Goal: Task Accomplishment & Management: Use online tool/utility

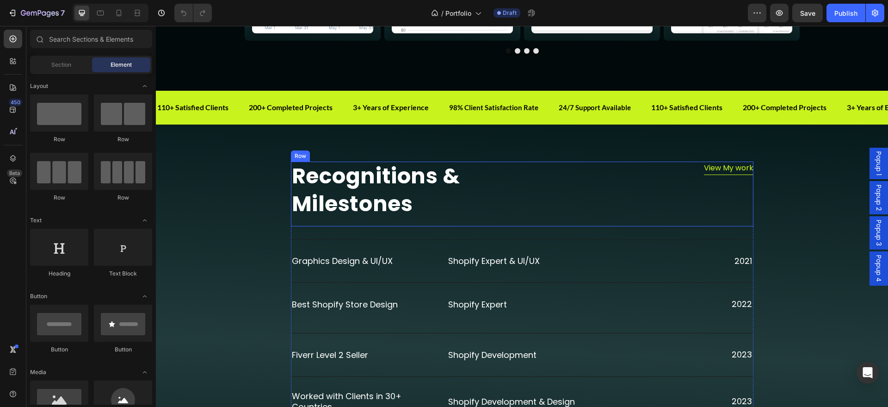
scroll to position [1157, 0]
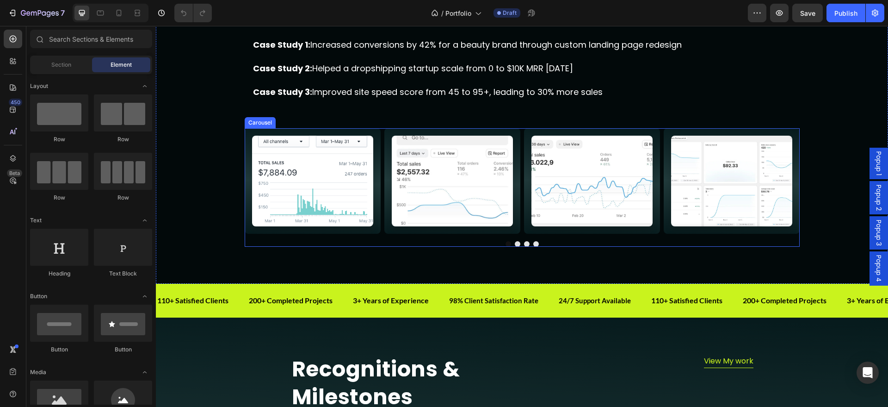
click at [524, 241] on button "Dot" at bounding box center [527, 244] width 6 height 6
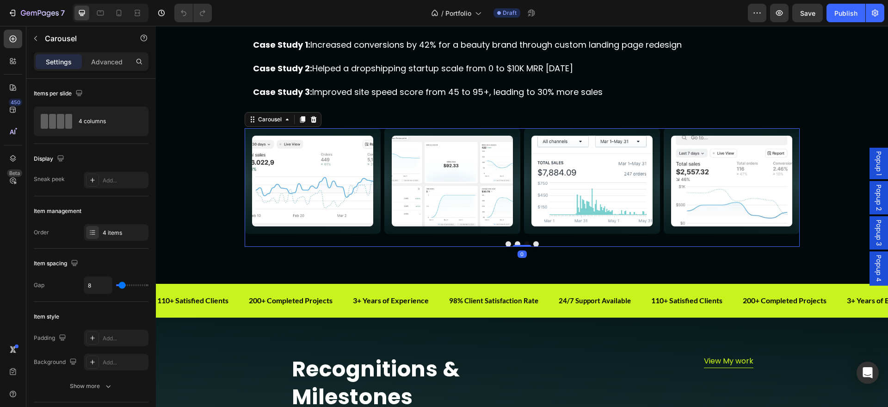
click at [528, 244] on div at bounding box center [522, 244] width 555 height 6
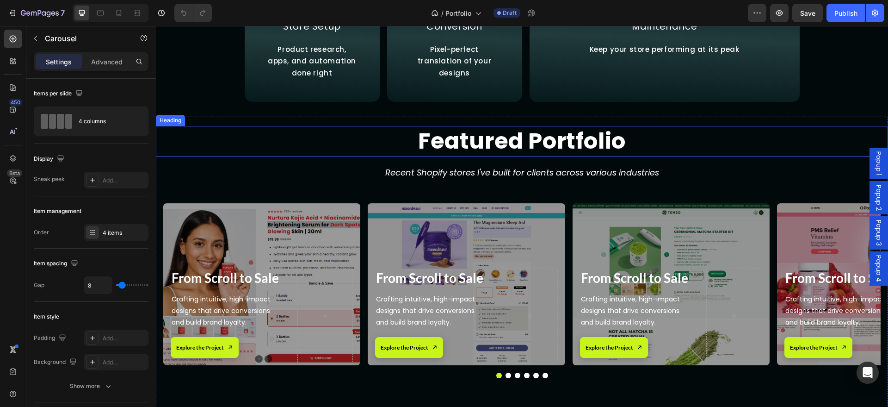
scroll to position [2159, 0]
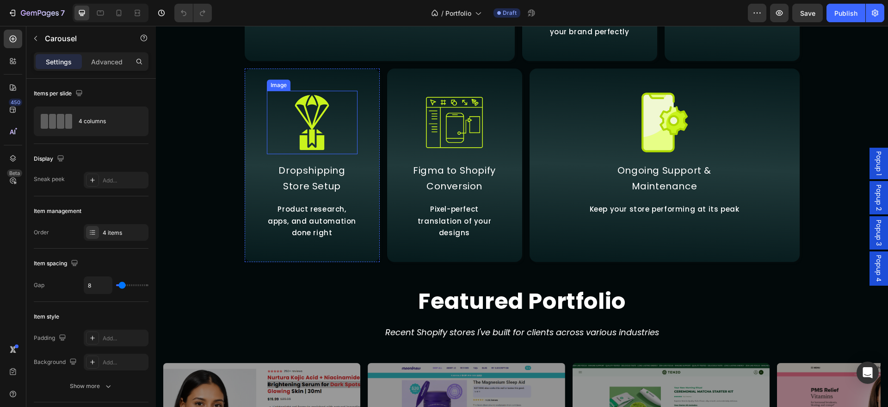
click at [322, 154] on img at bounding box center [311, 122] width 63 height 63
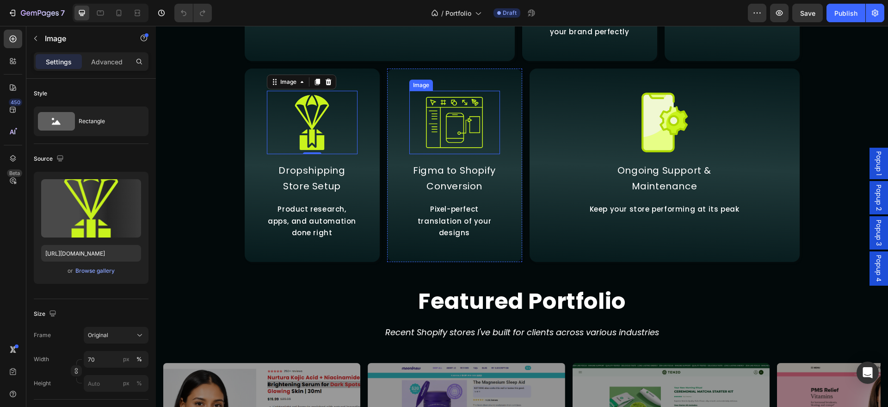
click at [488, 154] on div at bounding box center [454, 122] width 91 height 63
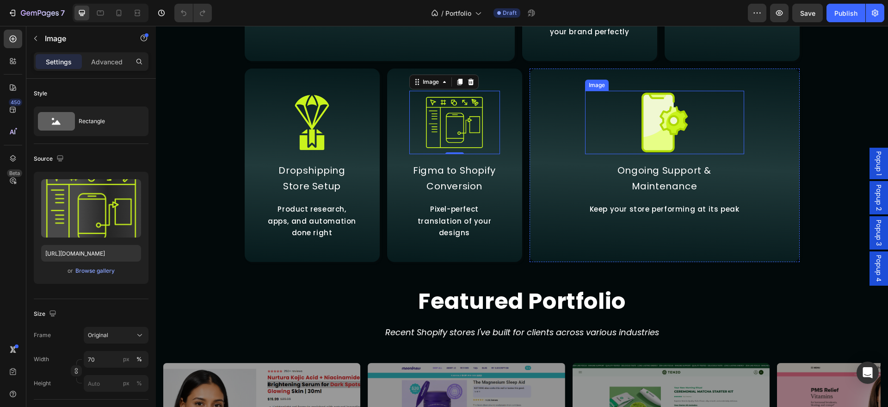
click at [707, 155] on div at bounding box center [664, 123] width 159 height 64
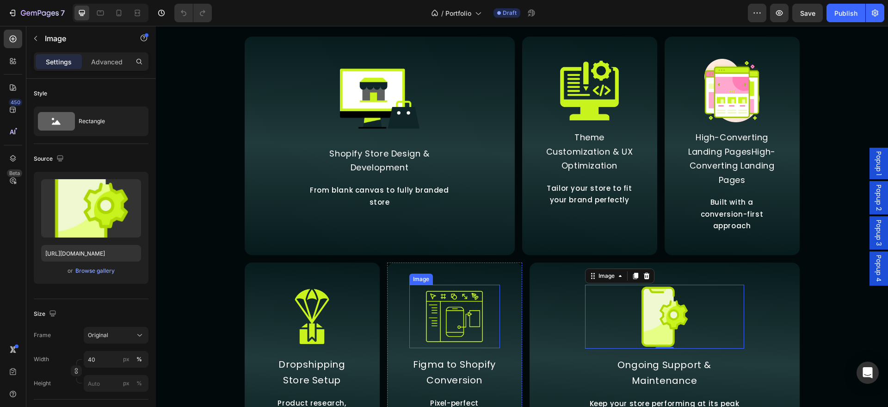
scroll to position [1870, 0]
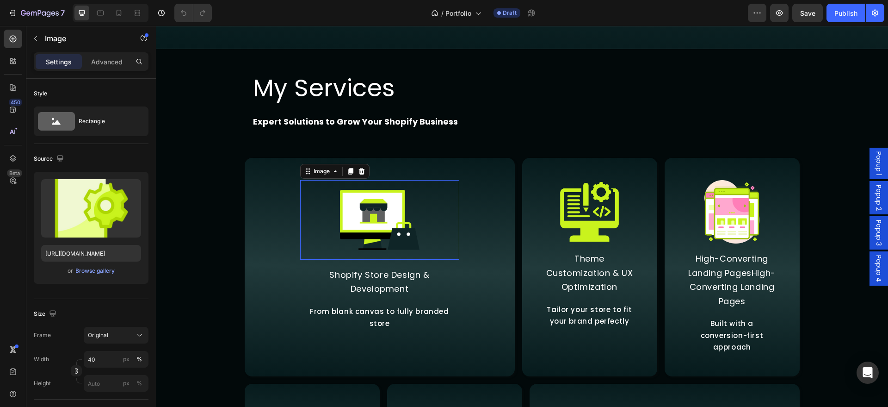
click at [391, 243] on img at bounding box center [380, 220] width 80 height 80
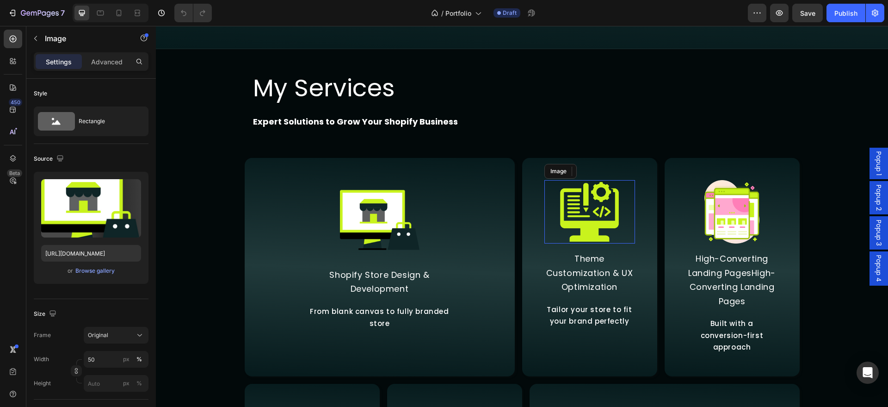
click at [614, 224] on img at bounding box center [589, 211] width 63 height 63
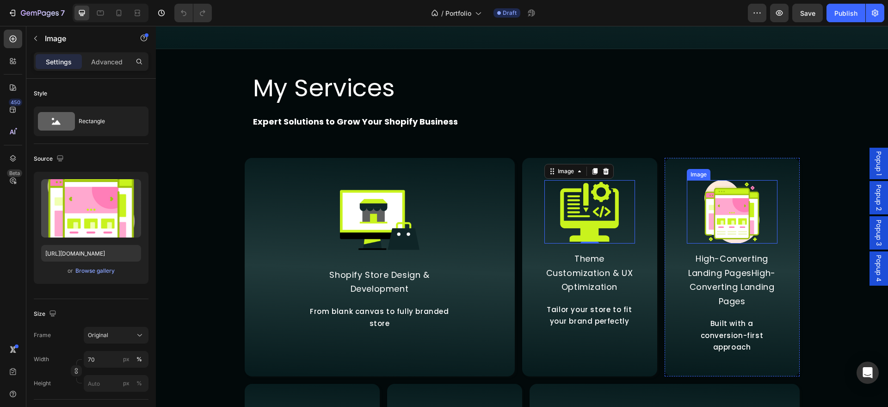
click at [757, 224] on img at bounding box center [732, 211] width 63 height 63
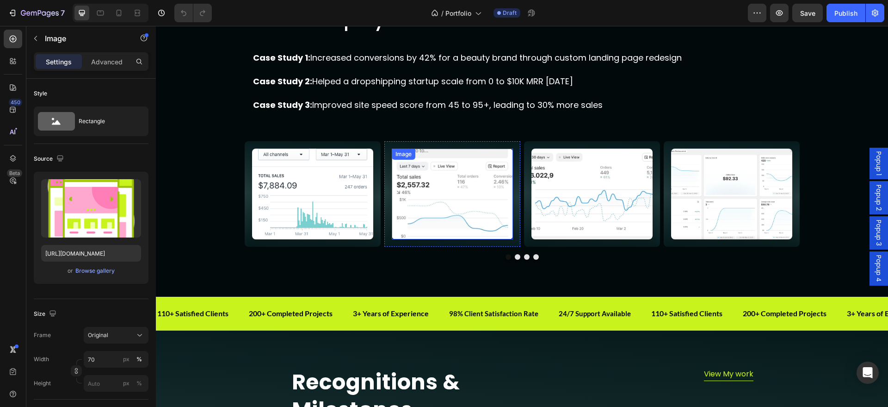
scroll to position [1099, 0]
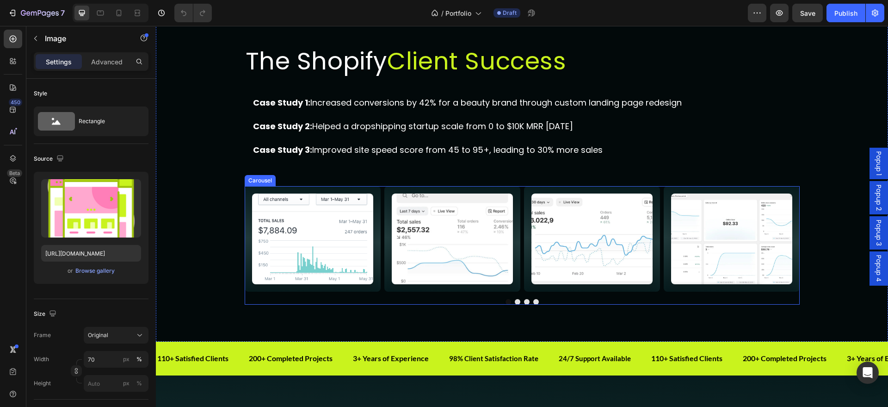
click at [524, 303] on button "Dot" at bounding box center [527, 302] width 6 height 6
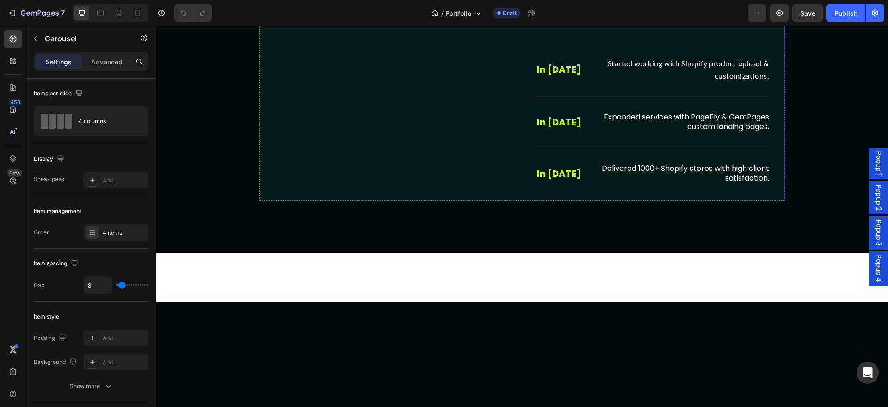
scroll to position [617, 0]
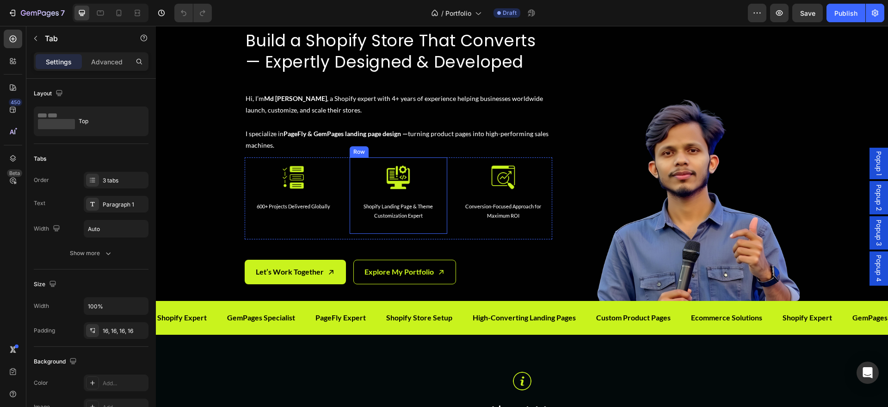
scroll to position [0, 0]
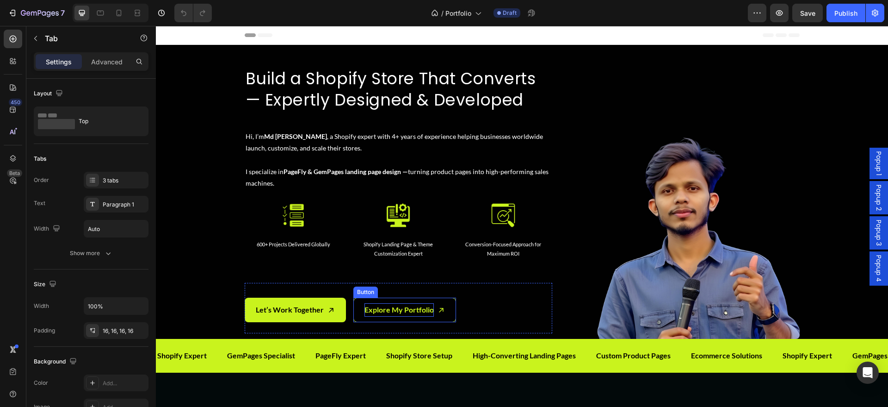
click at [412, 309] on p "Explore My Portfolio" at bounding box center [399, 309] width 69 height 13
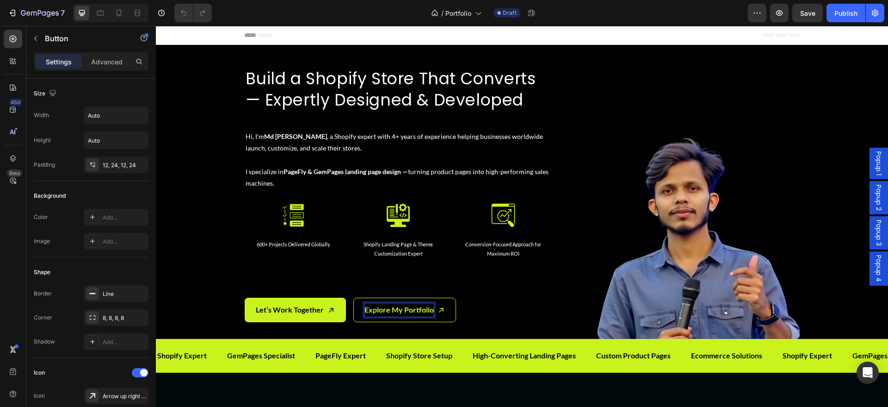
click at [423, 308] on p "Explore My Portfolio" at bounding box center [399, 309] width 69 height 13
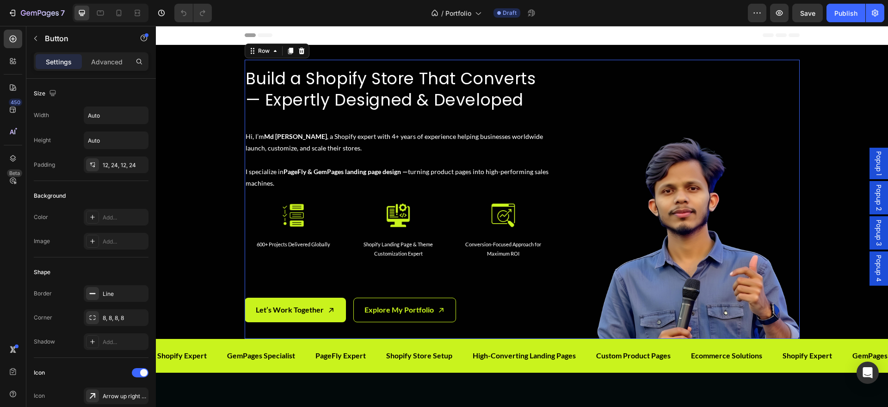
click at [498, 281] on div "Build a Shopify Store That Converts — Expertly Designed & Developed Heading Hi,…" at bounding box center [399, 199] width 308 height 279
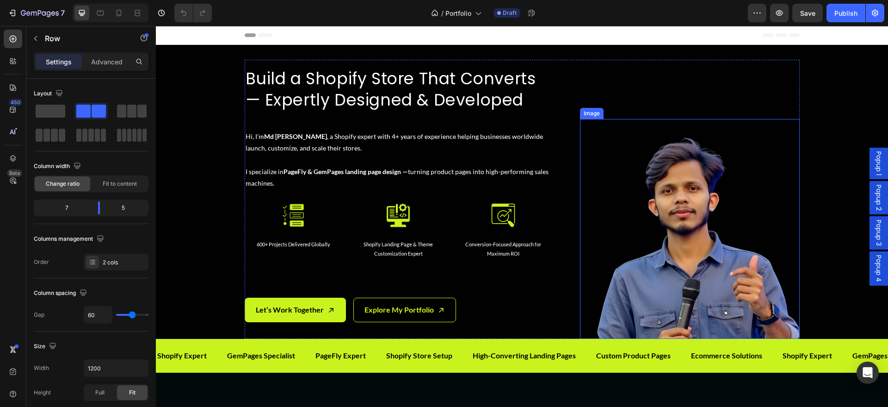
drag, startPoint x: 712, startPoint y: 294, endPoint x: 709, endPoint y: 289, distance: 5.4
click at [712, 293] on img at bounding box center [690, 229] width 220 height 220
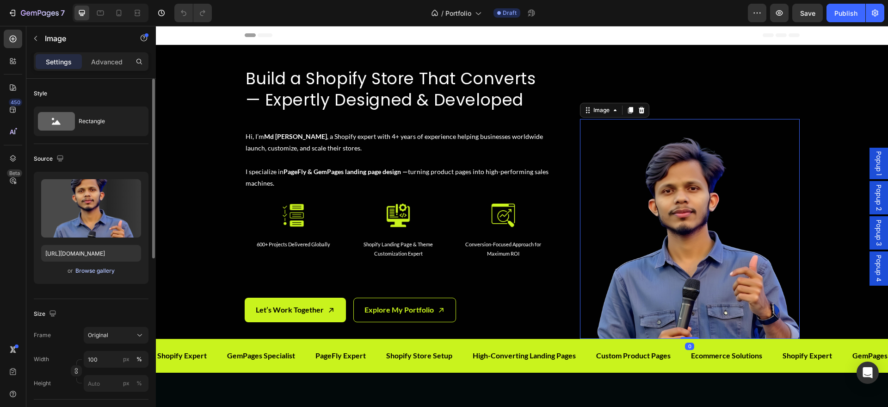
click at [102, 269] on div "Browse gallery" at bounding box center [94, 271] width 39 height 8
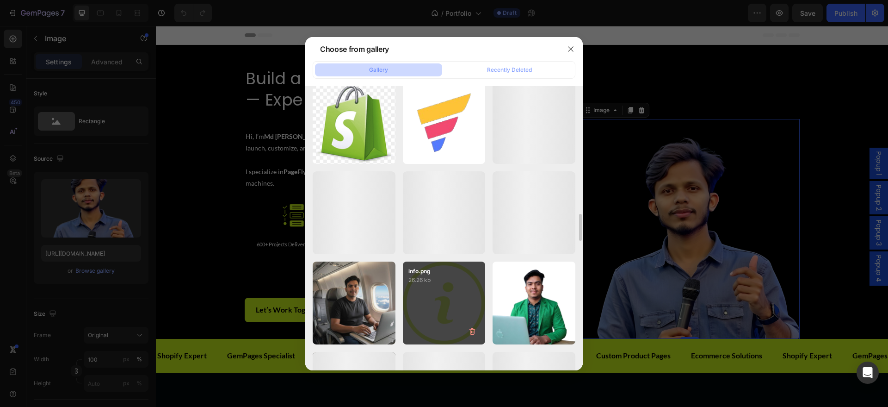
scroll to position [2540, 0]
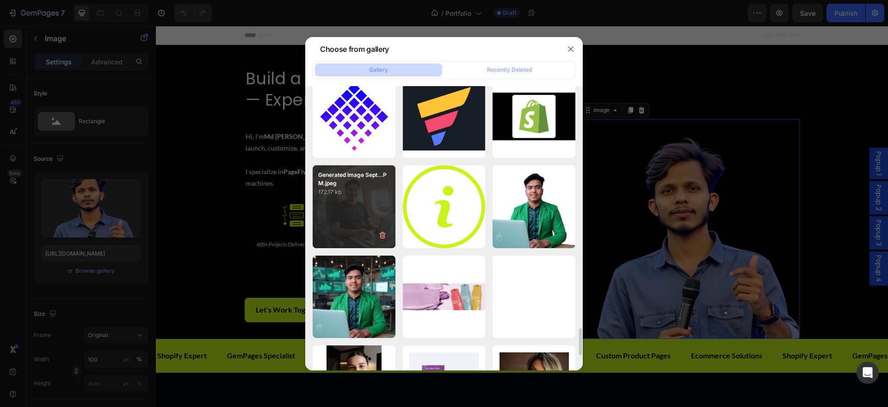
click at [359, 208] on div "Generated Image Sept...PM.jpeg 172.17 kb" at bounding box center [354, 206] width 83 height 83
type input "[URL][DOMAIN_NAME]"
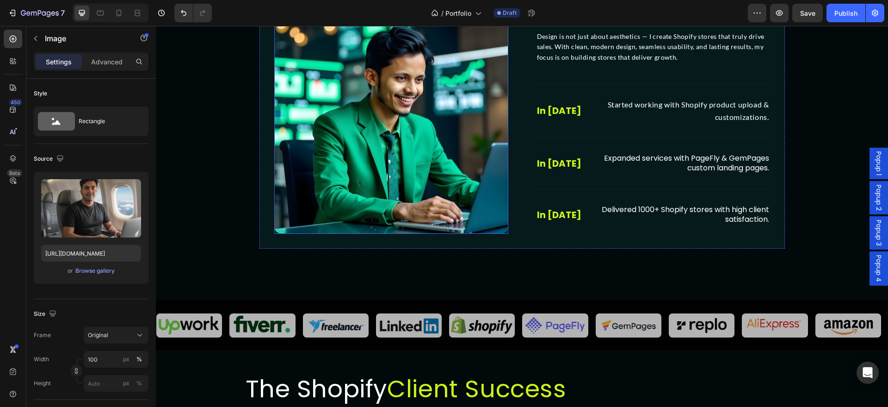
scroll to position [578, 0]
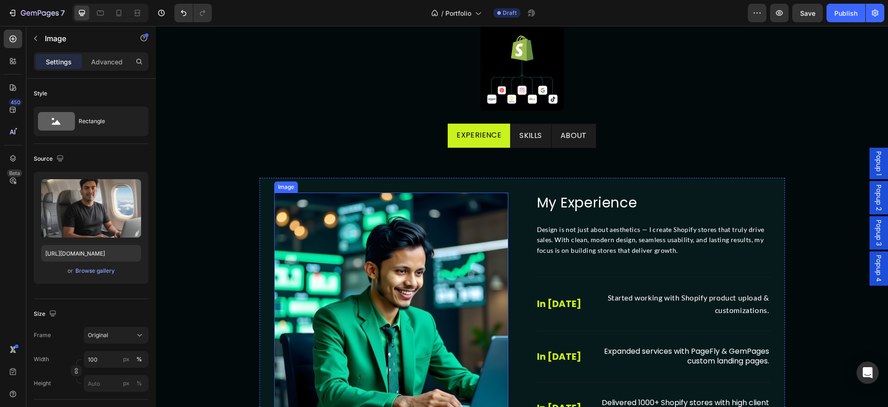
click at [383, 307] on img at bounding box center [391, 309] width 234 height 234
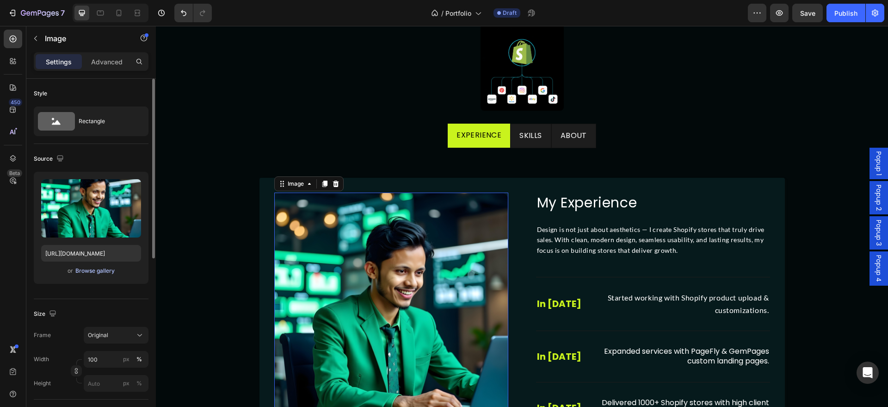
click at [111, 273] on div "Browse gallery" at bounding box center [94, 271] width 39 height 8
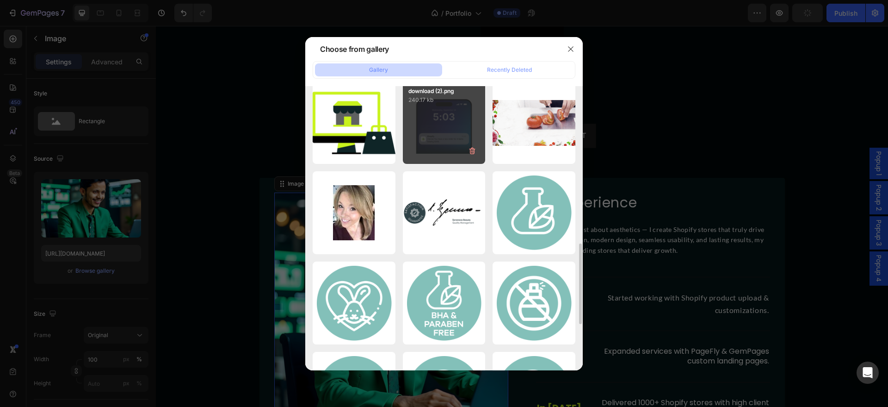
scroll to position [0, 0]
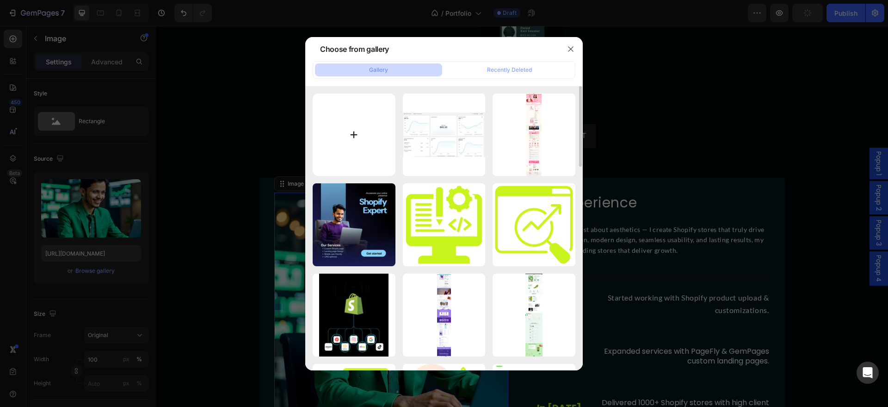
click at [360, 142] on input "file" at bounding box center [354, 134] width 83 height 83
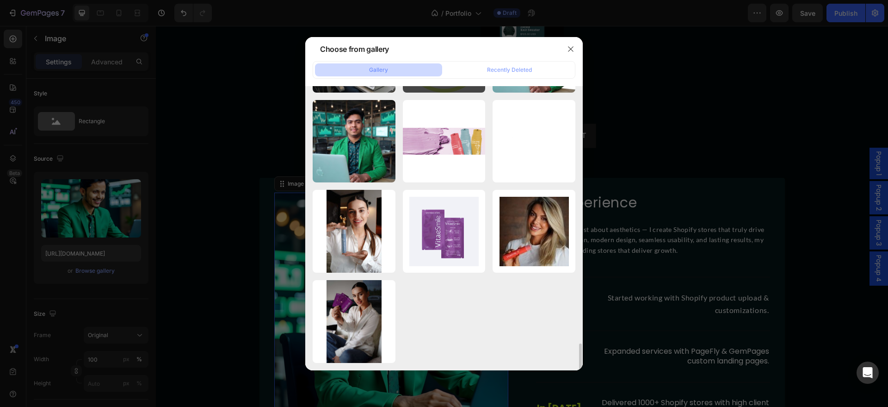
scroll to position [2503, 0]
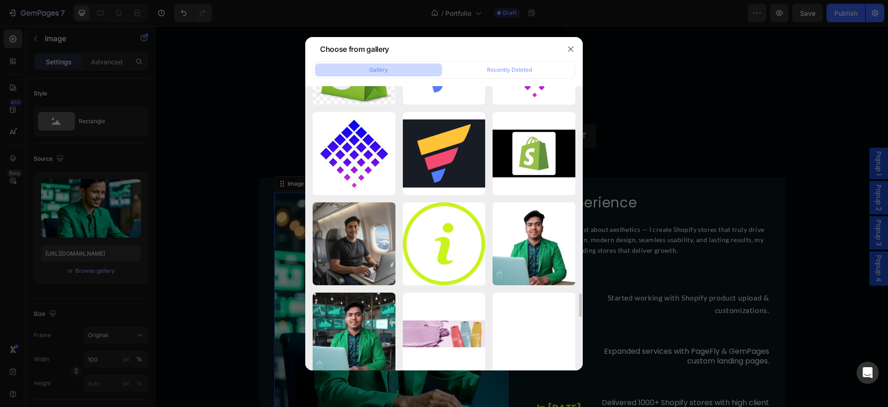
click at [711, 171] on div at bounding box center [444, 203] width 888 height 407
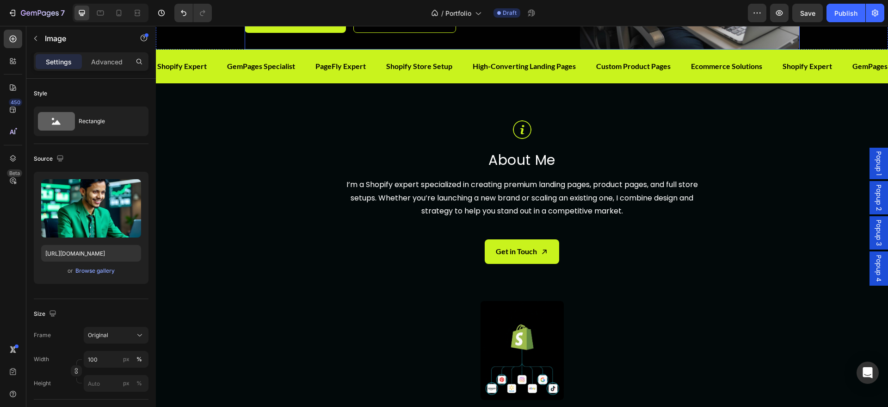
scroll to position [0, 0]
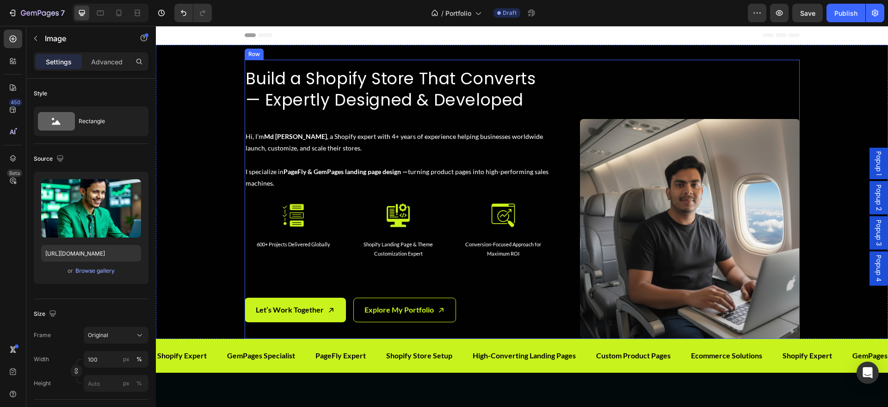
click at [667, 214] on img at bounding box center [690, 229] width 220 height 220
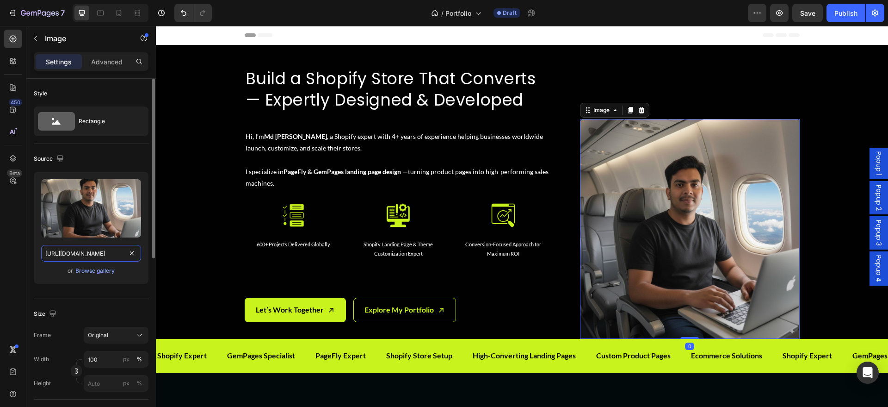
click at [91, 250] on input "[URL][DOMAIN_NAME]" at bounding box center [91, 253] width 100 height 17
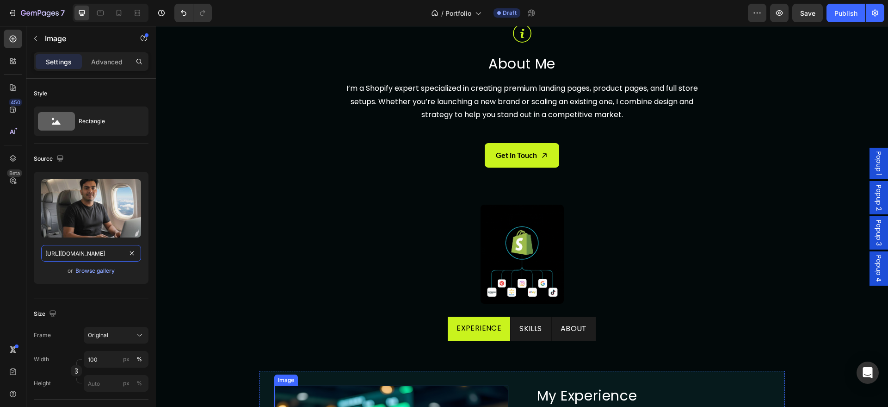
scroll to position [675, 0]
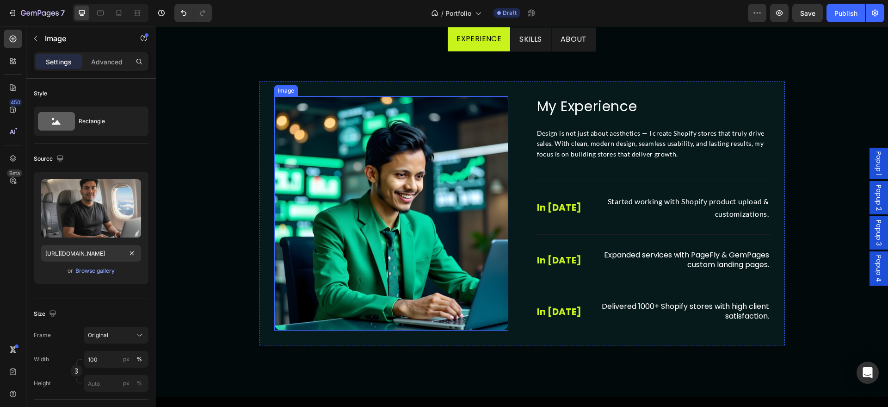
click at [380, 295] on img at bounding box center [391, 213] width 234 height 234
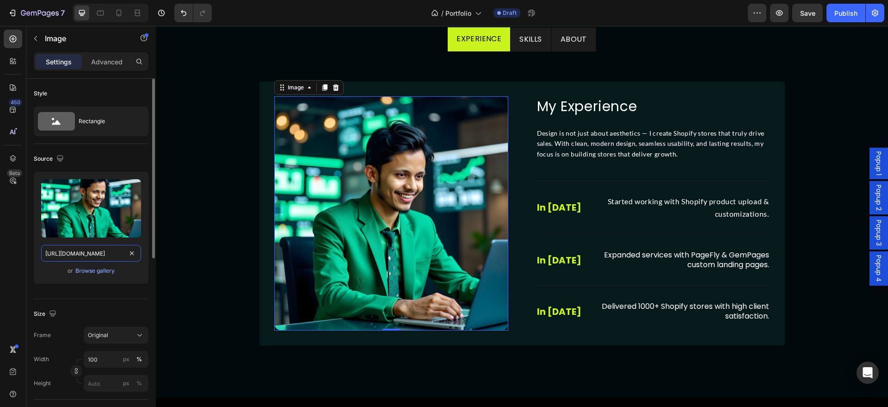
click at [88, 252] on input "[URL][DOMAIN_NAME]" at bounding box center [91, 253] width 100 height 17
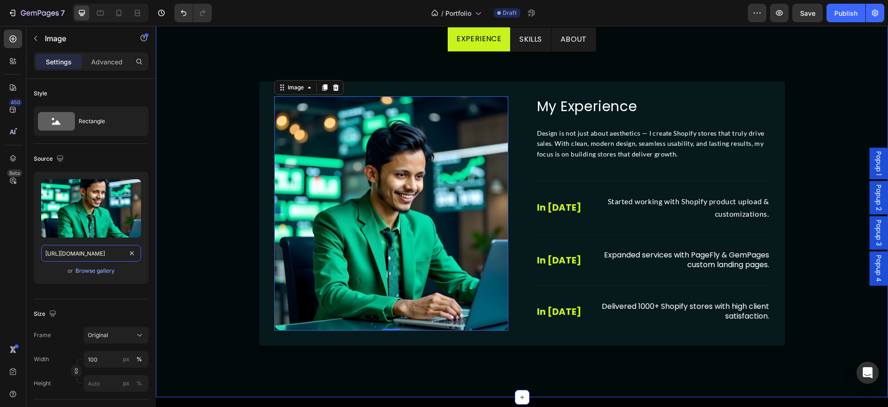
paste input "ef399b41-e43f-4328-9a92-ac224d6f042f"
type input "[URL][DOMAIN_NAME]"
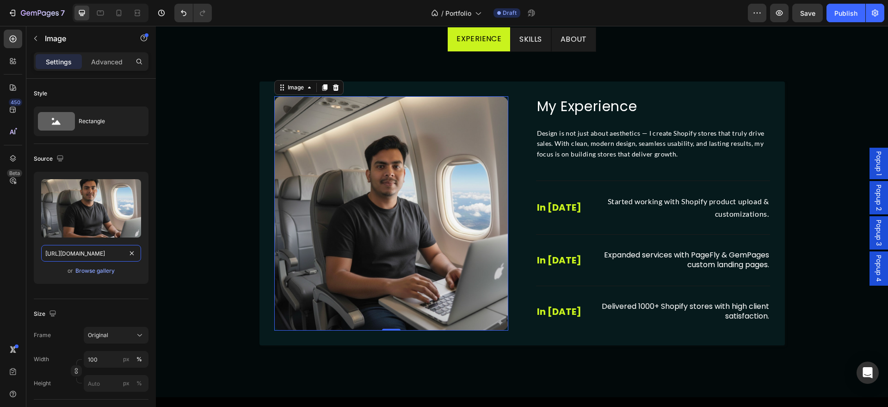
scroll to position [0, 282]
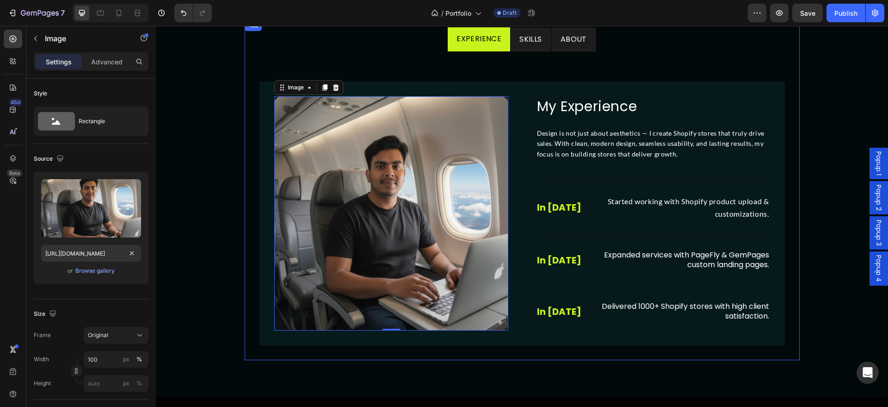
click at [531, 48] on li "Skills" at bounding box center [530, 39] width 41 height 25
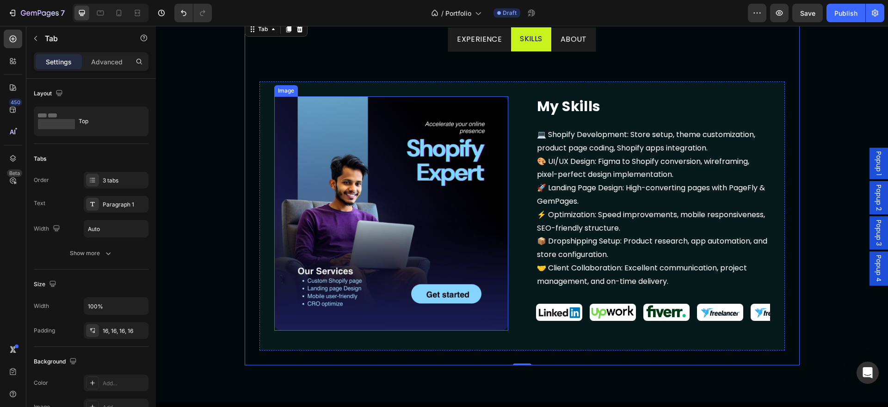
click at [359, 221] on img at bounding box center [391, 213] width 234 height 234
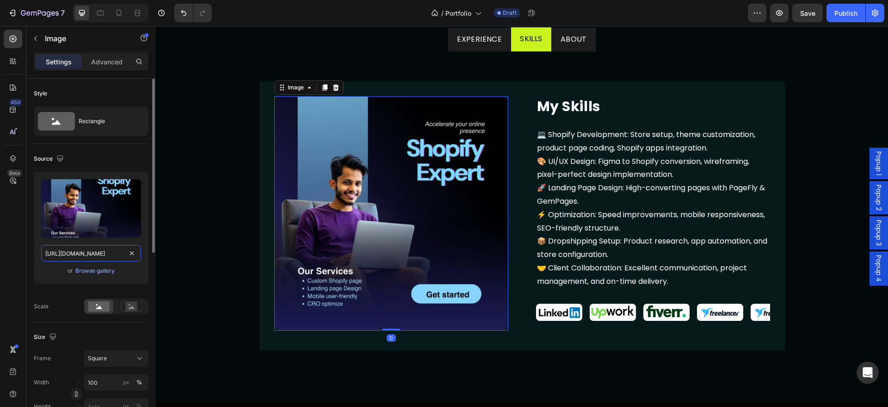
click at [85, 256] on input "[URL][DOMAIN_NAME]" at bounding box center [91, 253] width 100 height 17
paste input "ef399b41-e43f-4328-9a92-ac224d6f042f"
type input "[URL][DOMAIN_NAME]"
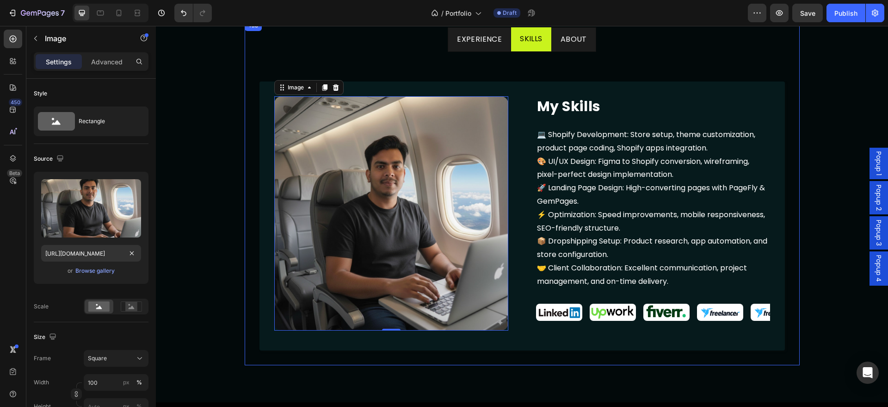
click at [577, 40] on p "About" at bounding box center [574, 39] width 26 height 13
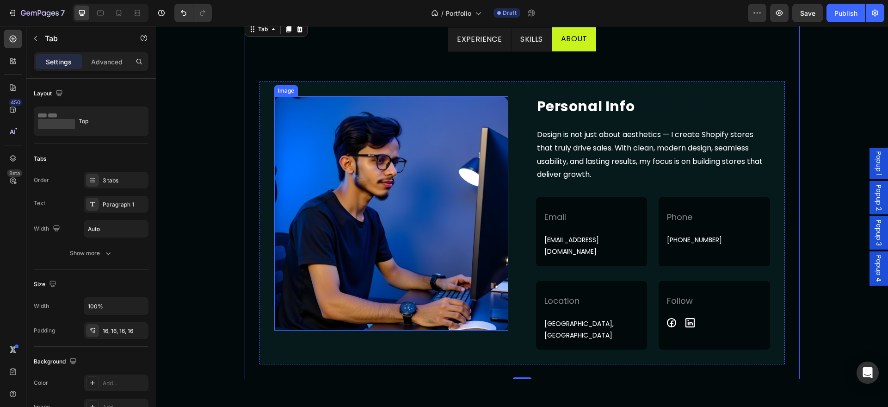
click at [360, 231] on img at bounding box center [391, 213] width 234 height 234
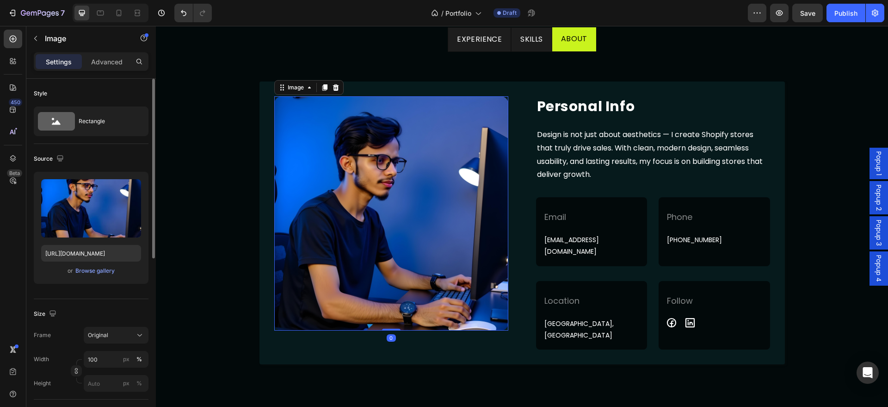
click at [84, 242] on div "Upload Image [URL][DOMAIN_NAME] or Browse gallery" at bounding box center [91, 228] width 115 height 112
click at [85, 251] on input "[URL][DOMAIN_NAME]" at bounding box center [91, 253] width 100 height 17
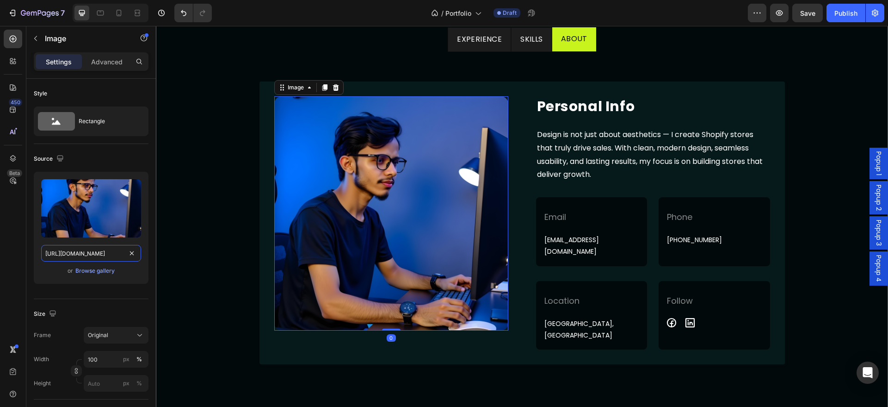
paste input "ef399b41-e43f-4328-9a92-ac224d6f042"
type input "[URL][DOMAIN_NAME]"
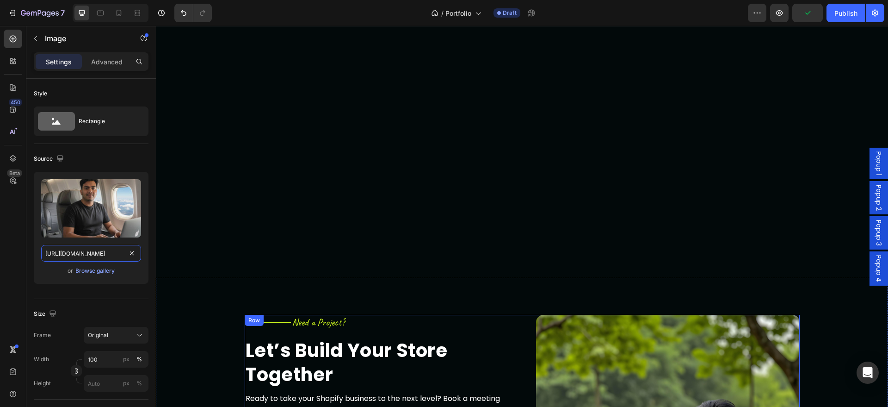
scroll to position [3277, 0]
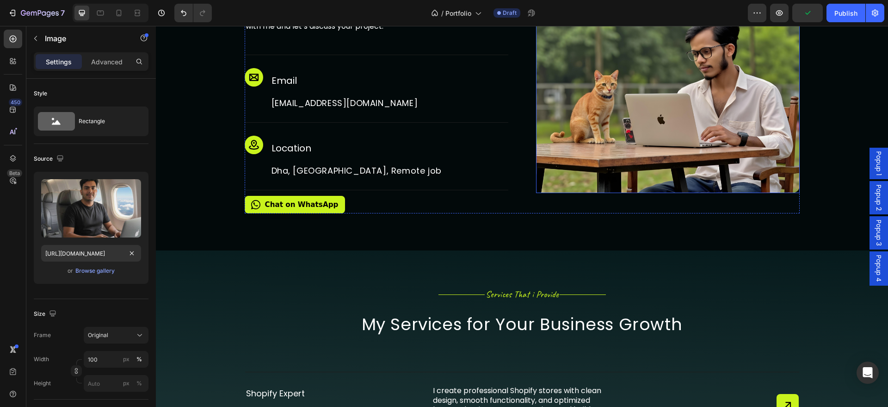
click at [650, 191] on img at bounding box center [668, 61] width 264 height 264
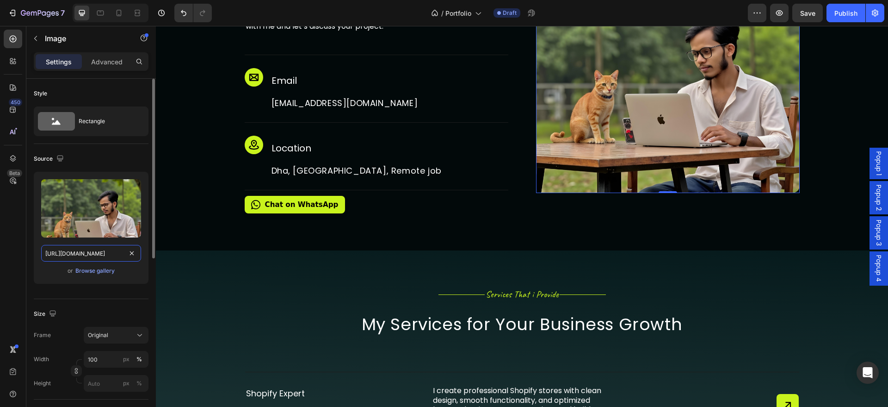
click at [121, 251] on input "[URL][DOMAIN_NAME]" at bounding box center [91, 253] width 100 height 17
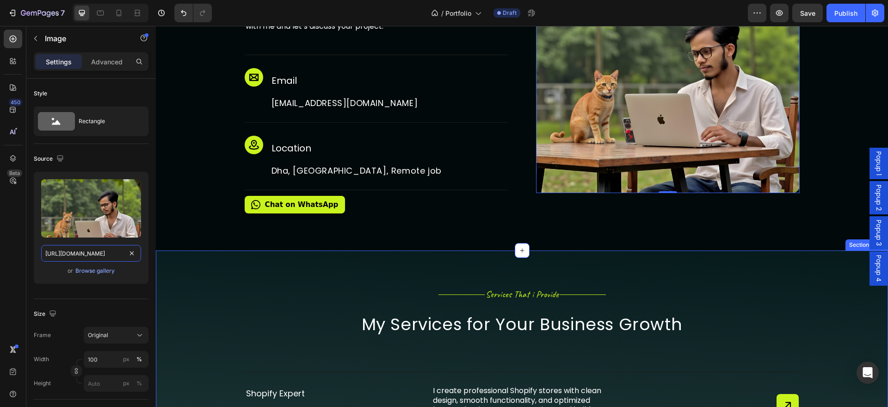
paste input "ef399b41-e43f-4328-9a92-ac224d6f042f"
type input "[URL][DOMAIN_NAME]"
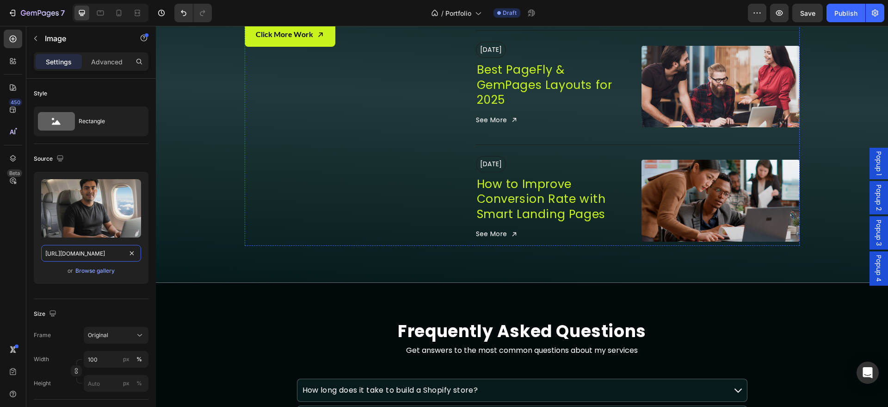
scroll to position [4723, 0]
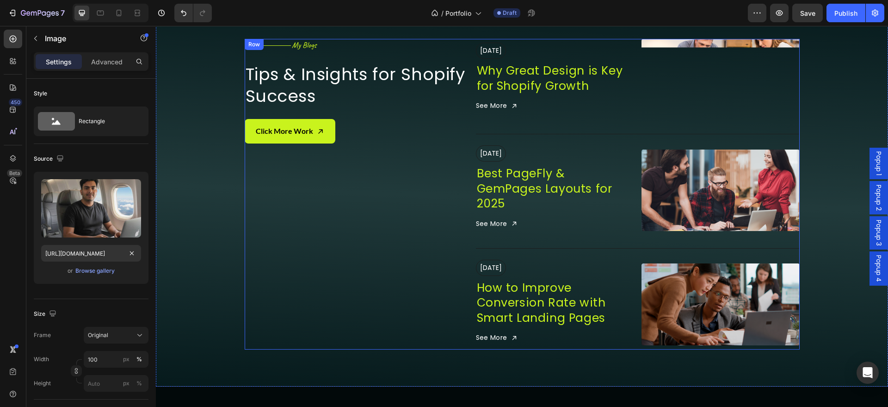
click at [422, 241] on div "Title Line My Blogs Heading Row Tips & Insights for Shopify Success Heading Cli…" at bounding box center [360, 194] width 231 height 310
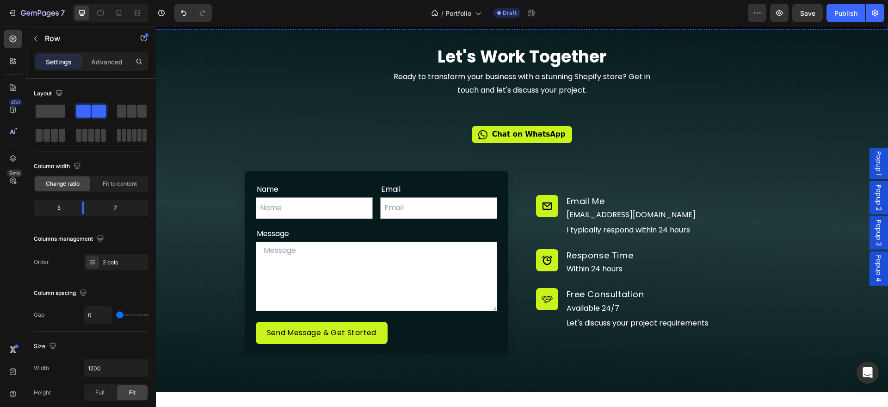
scroll to position [5155, 0]
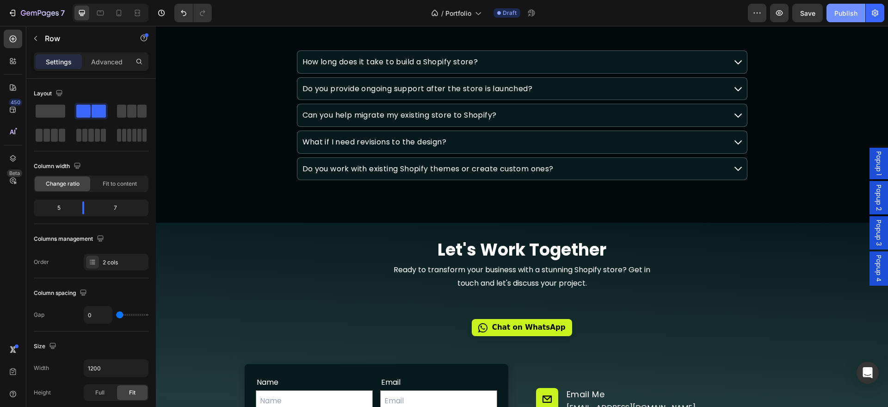
click at [856, 15] on div "Publish" at bounding box center [846, 13] width 23 height 10
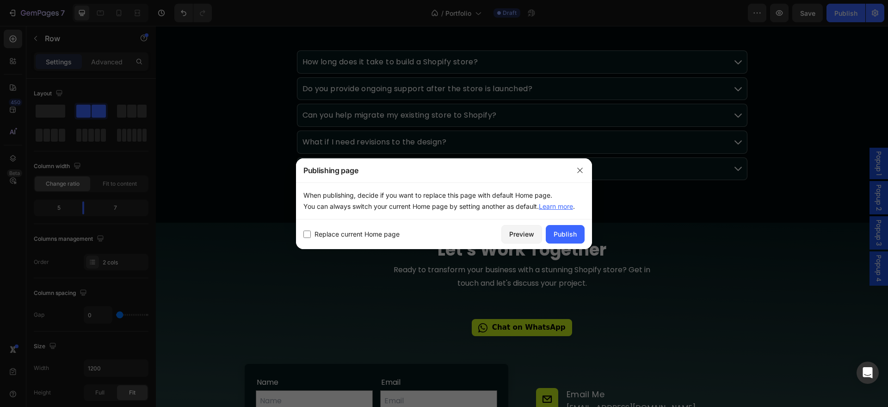
click at [305, 236] on input "checkbox" at bounding box center [307, 233] width 7 height 7
checkbox input "true"
click at [563, 233] on div "Publish" at bounding box center [565, 234] width 23 height 10
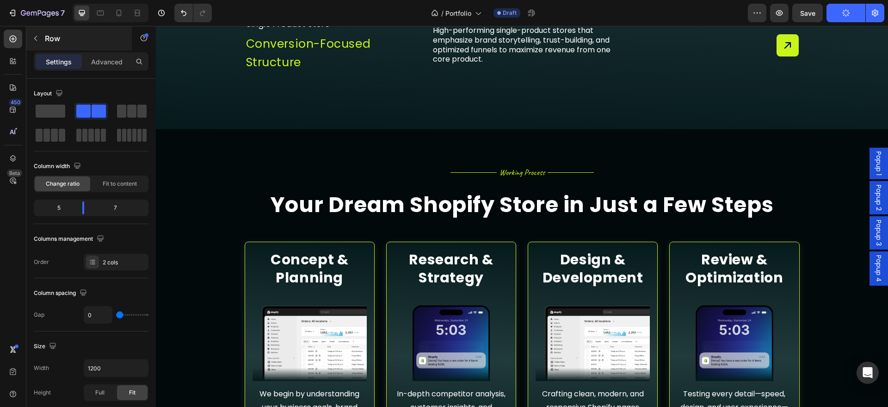
scroll to position [3891, 0]
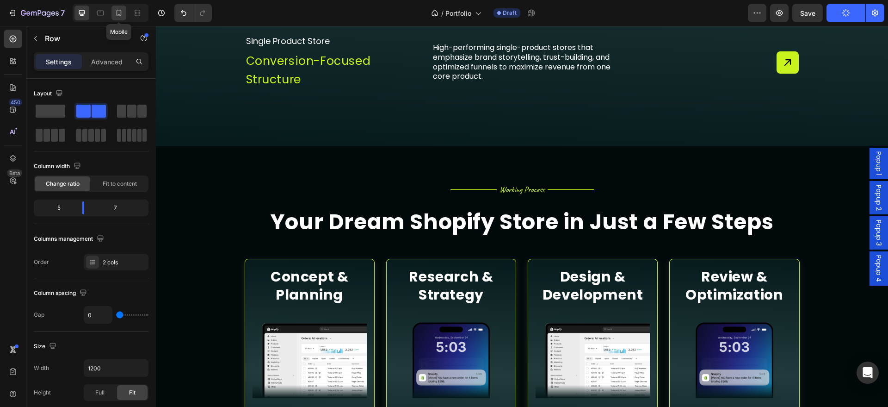
click at [114, 12] on div at bounding box center [119, 13] width 15 height 15
type input "100%"
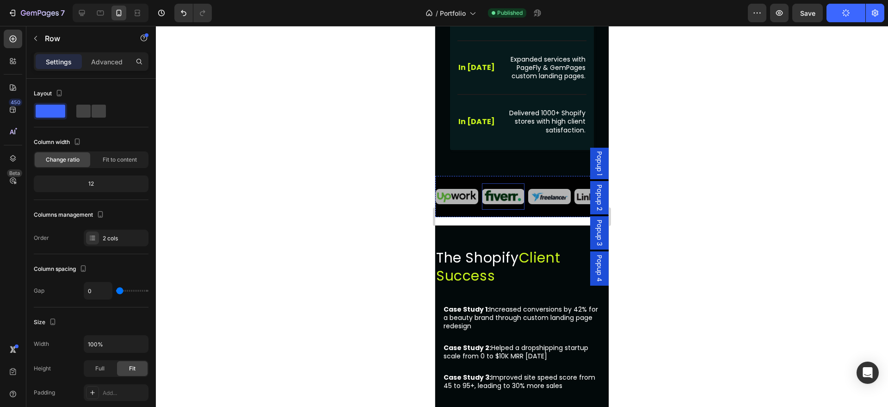
scroll to position [1253, 0]
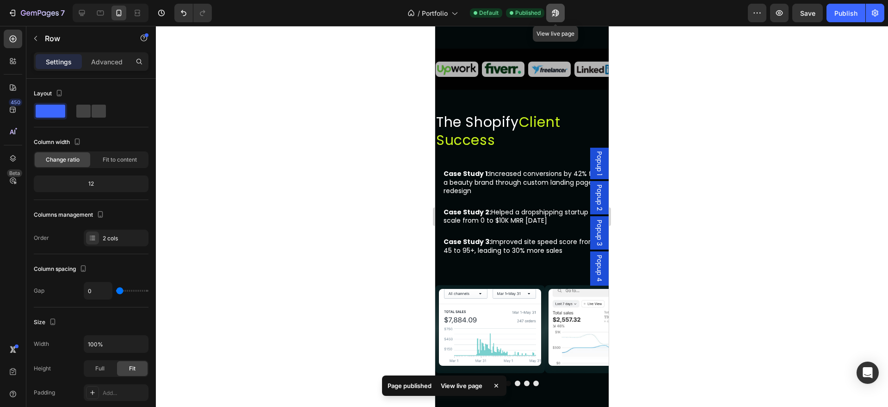
click at [555, 10] on icon "button" at bounding box center [555, 13] width 7 height 7
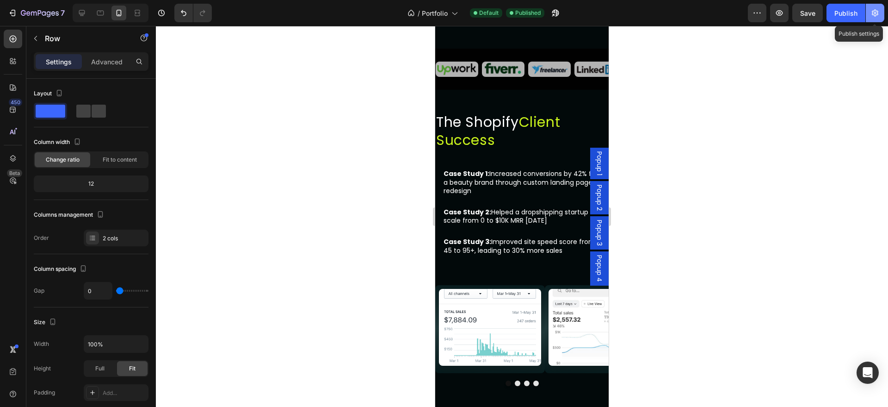
click at [871, 13] on icon "button" at bounding box center [875, 12] width 9 height 9
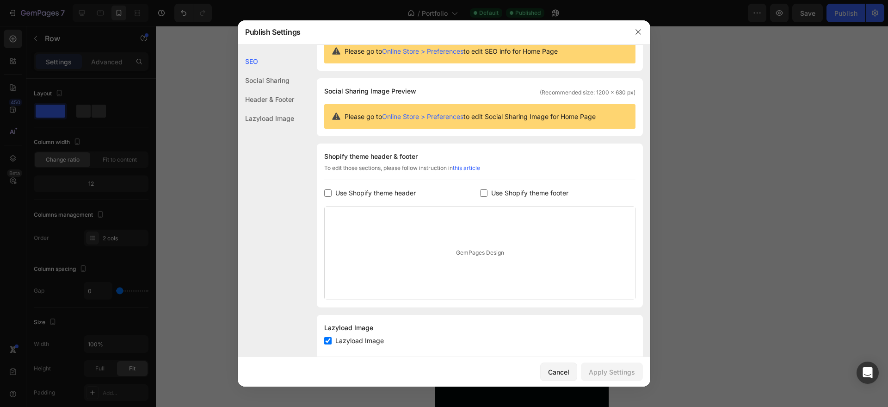
scroll to position [54, 0]
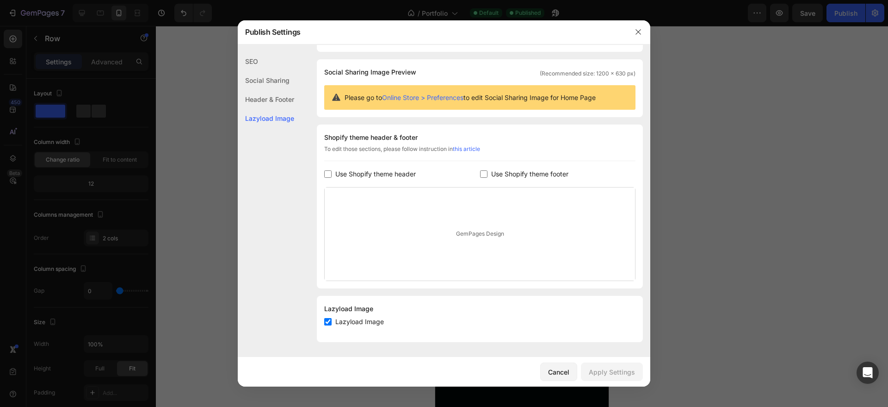
click at [263, 116] on div "Lazyload Image" at bounding box center [266, 118] width 56 height 19
click at [640, 32] on icon "button" at bounding box center [638, 31] width 7 height 7
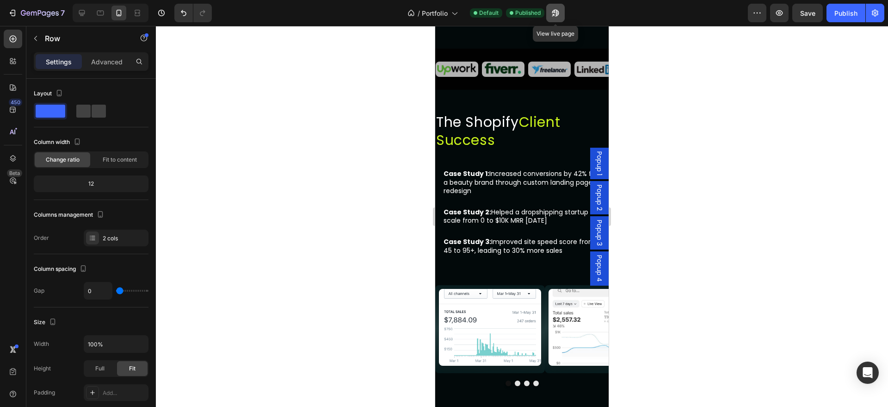
click at [558, 11] on icon "button" at bounding box center [555, 12] width 9 height 9
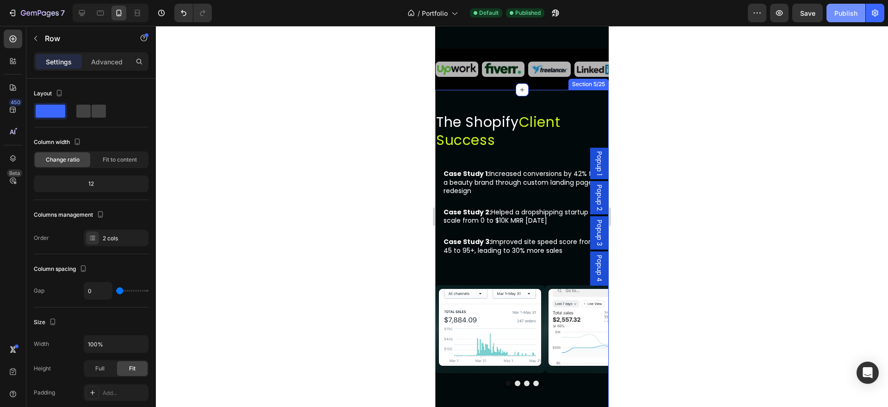
click at [858, 9] on button "Publish" at bounding box center [846, 13] width 39 height 19
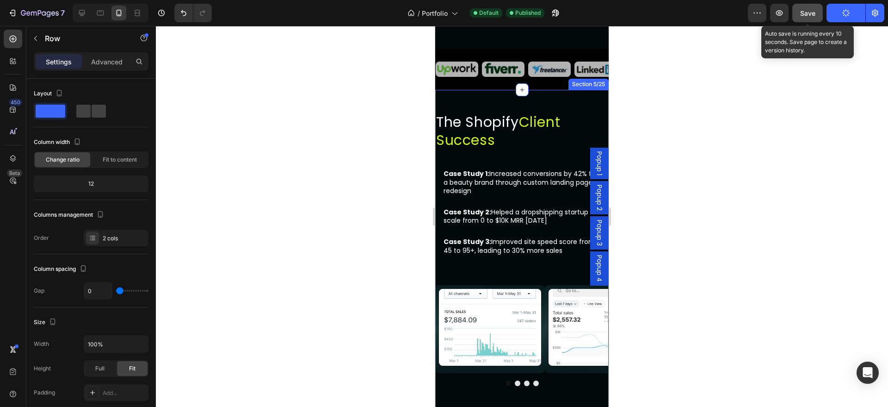
click at [799, 19] on button "Save" at bounding box center [808, 13] width 31 height 19
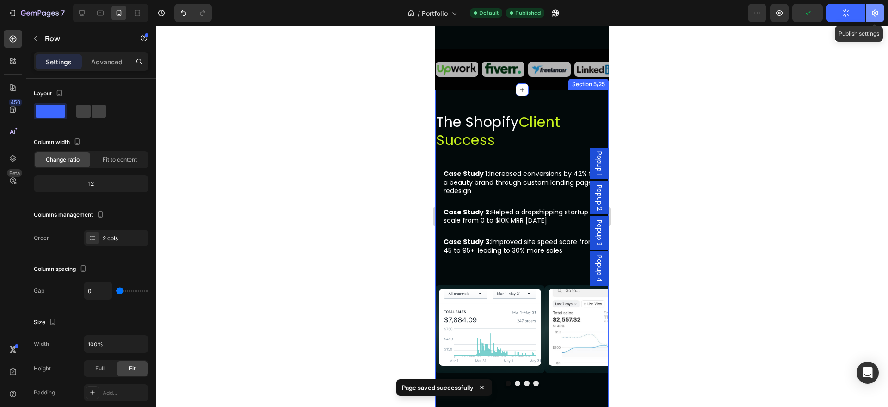
click at [875, 12] on icon "button" at bounding box center [876, 13] width 2 height 2
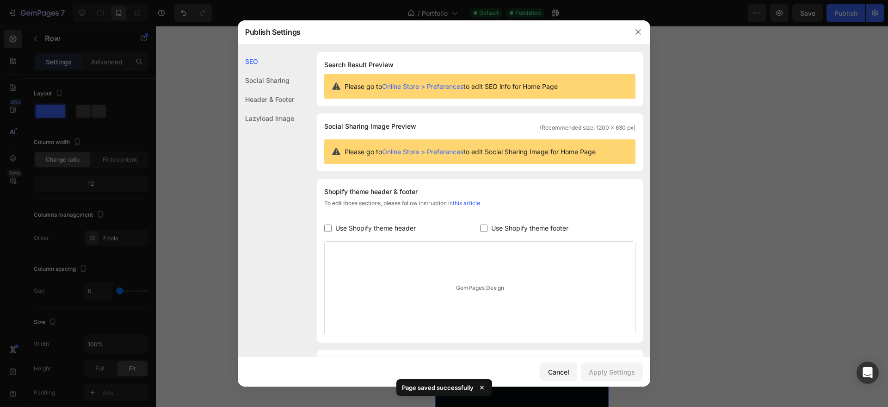
click at [326, 228] on input "checkbox" at bounding box center [327, 227] width 7 height 7
checkbox input "true"
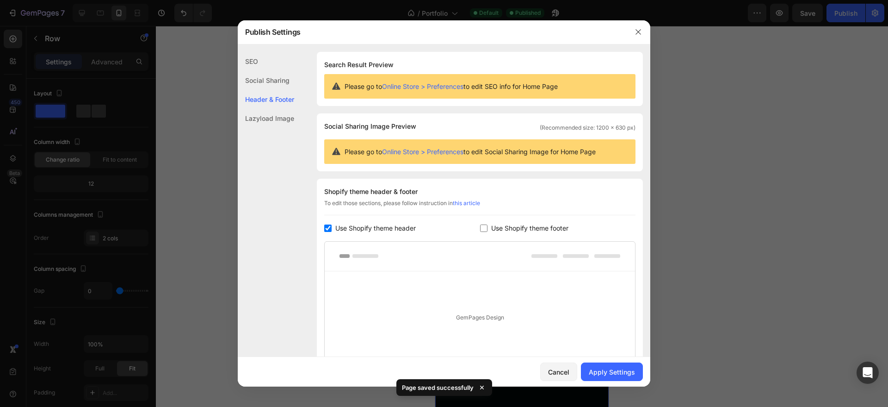
click at [480, 229] on input "checkbox" at bounding box center [483, 227] width 7 height 7
checkbox input "true"
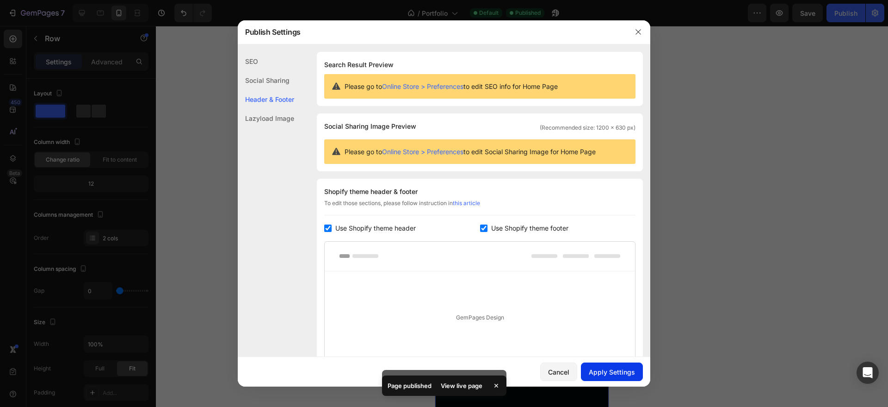
click at [612, 367] on div "Apply Settings" at bounding box center [612, 372] width 46 height 10
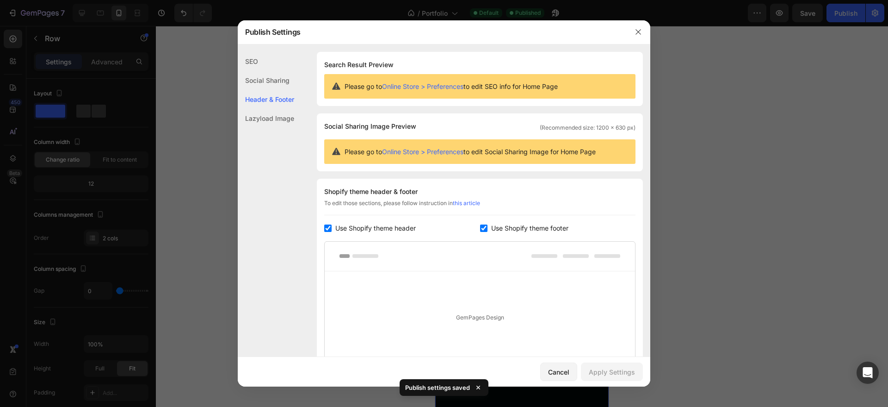
click at [260, 118] on div "Lazyload Image" at bounding box center [266, 118] width 56 height 19
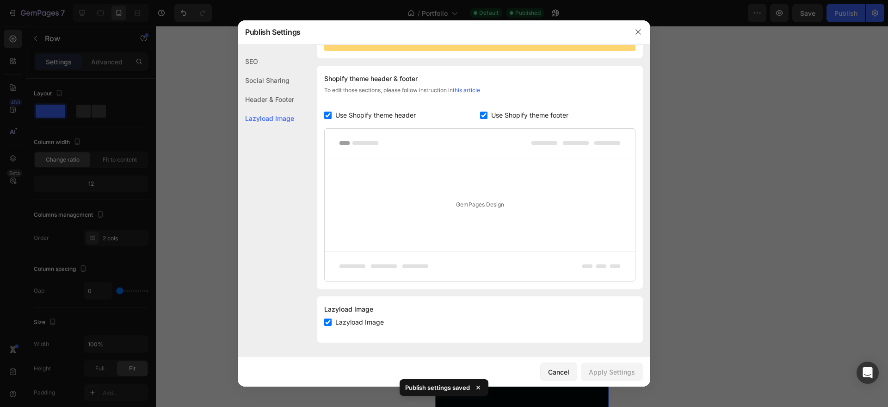
scroll to position [113, 0]
click at [335, 110] on label "Use Shopify theme header" at bounding box center [374, 114] width 84 height 11
checkbox input "false"
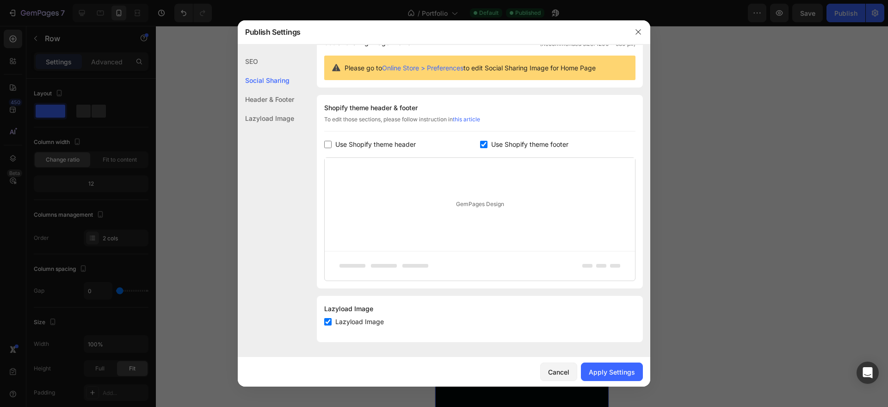
click at [488, 144] on label "Use Shopify theme footer" at bounding box center [528, 144] width 81 height 11
checkbox input "false"
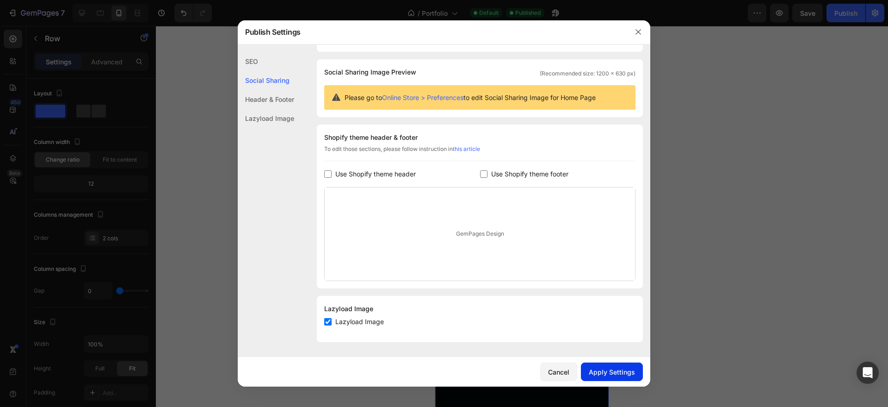
click at [610, 380] on button "Apply Settings" at bounding box center [612, 371] width 62 height 19
click at [270, 99] on div "Header & Footer" at bounding box center [266, 99] width 56 height 19
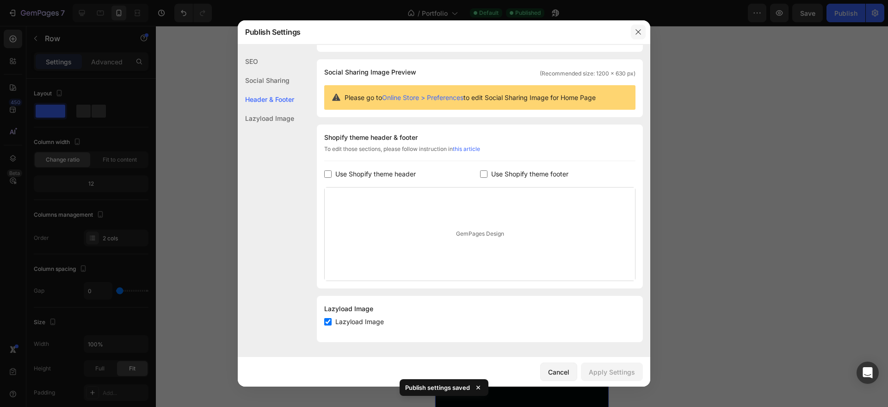
click at [636, 27] on button "button" at bounding box center [638, 32] width 15 height 15
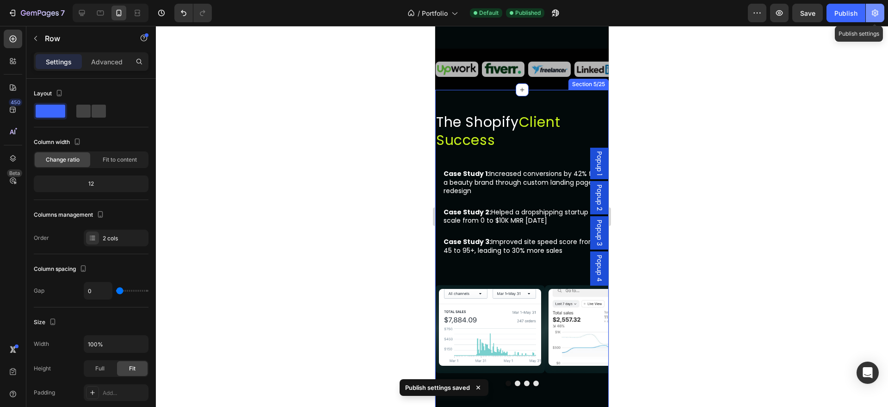
click at [867, 17] on button "button" at bounding box center [875, 13] width 19 height 19
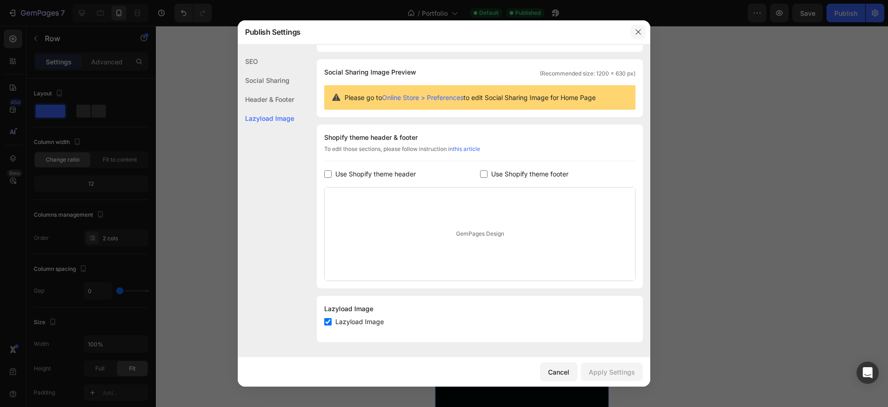
click at [637, 35] on icon "button" at bounding box center [638, 31] width 7 height 7
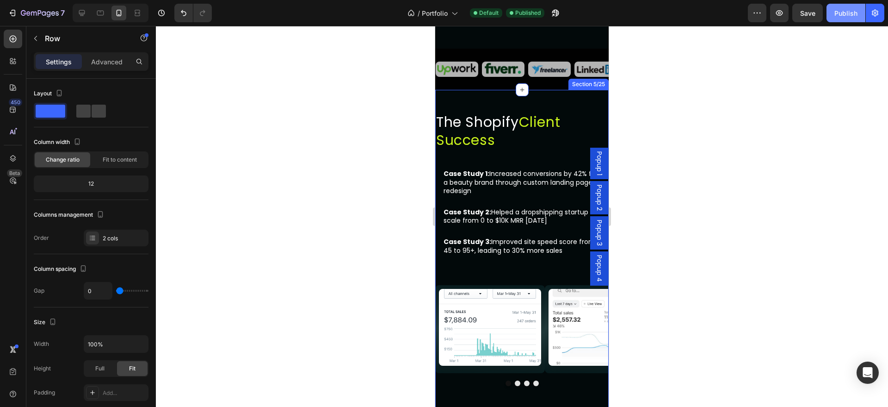
click at [834, 13] on button "Publish" at bounding box center [846, 13] width 39 height 19
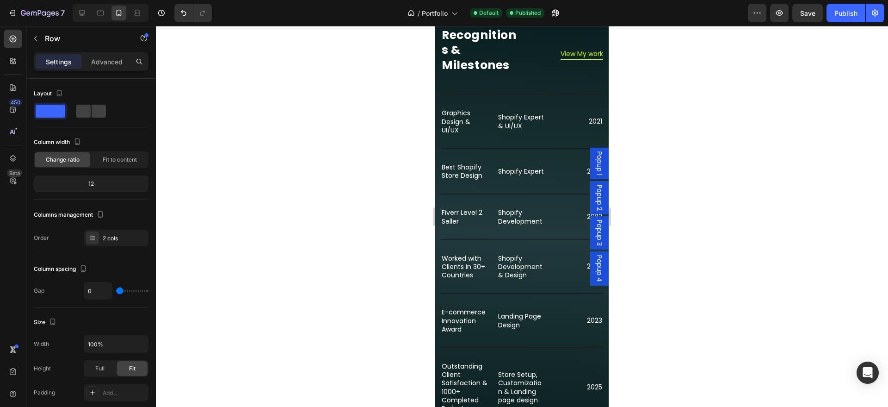
scroll to position [1639, 0]
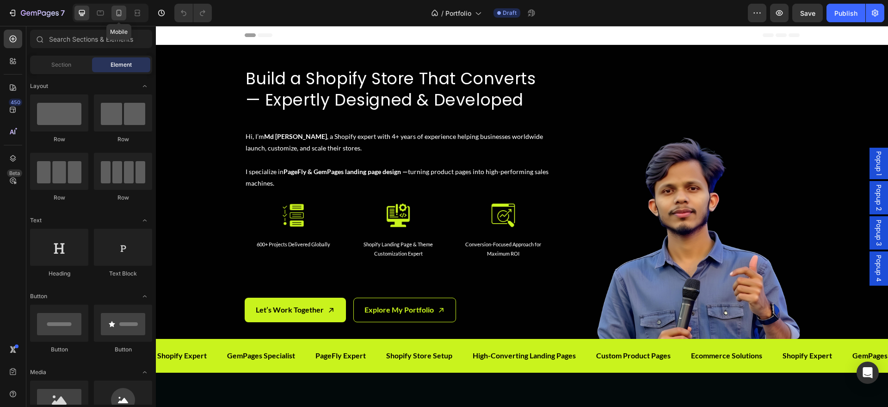
click at [119, 14] on icon at bounding box center [118, 12] width 9 height 9
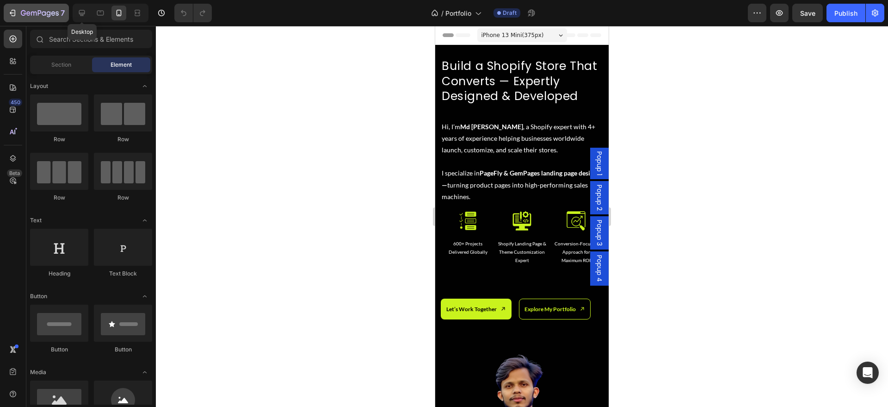
click at [81, 7] on div at bounding box center [81, 13] width 15 height 15
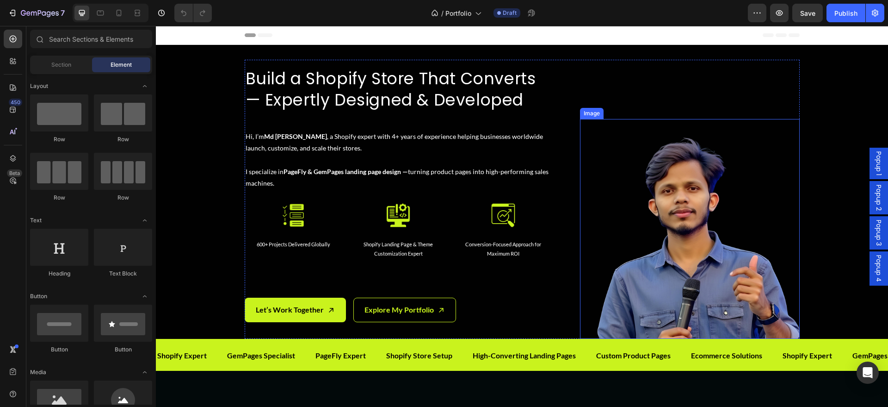
click at [749, 237] on img at bounding box center [690, 229] width 220 height 220
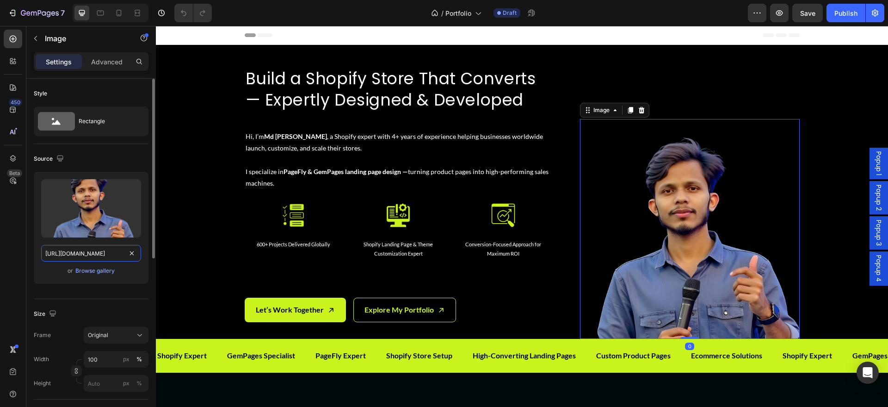
drag, startPoint x: 91, startPoint y: 247, endPoint x: 92, endPoint y: 253, distance: 6.0
click at [91, 248] on input "[URL][DOMAIN_NAME]" at bounding box center [91, 253] width 100 height 17
paste input "ef399b41-e43f-4328-9a92-ac224d6f042f.jp"
type input "[URL][DOMAIN_NAME]"
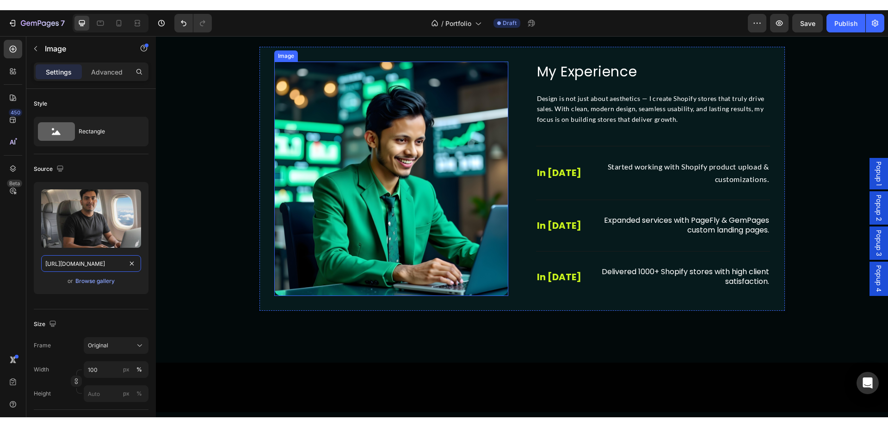
scroll to position [771, 0]
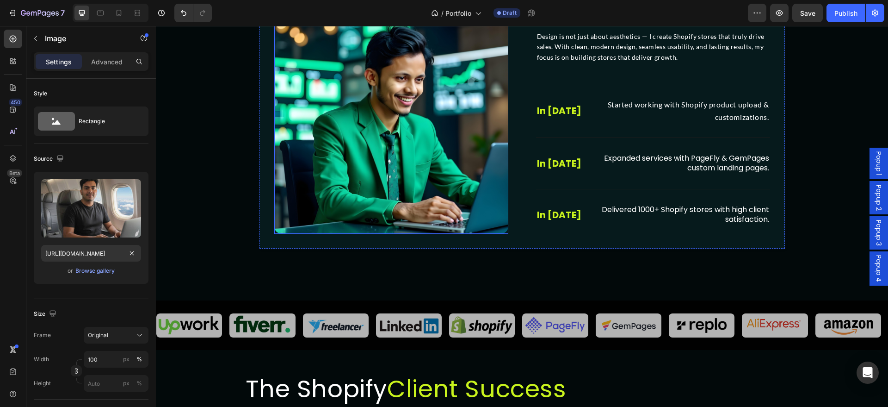
click at [348, 174] on img at bounding box center [391, 117] width 234 height 234
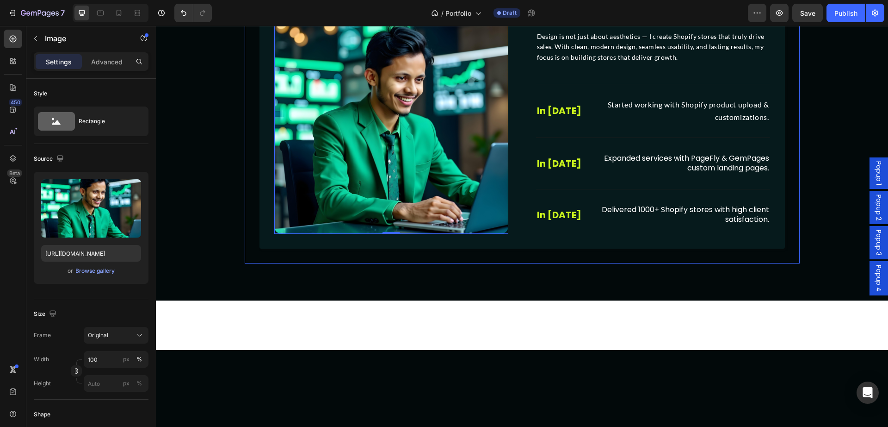
scroll to position [482, 0]
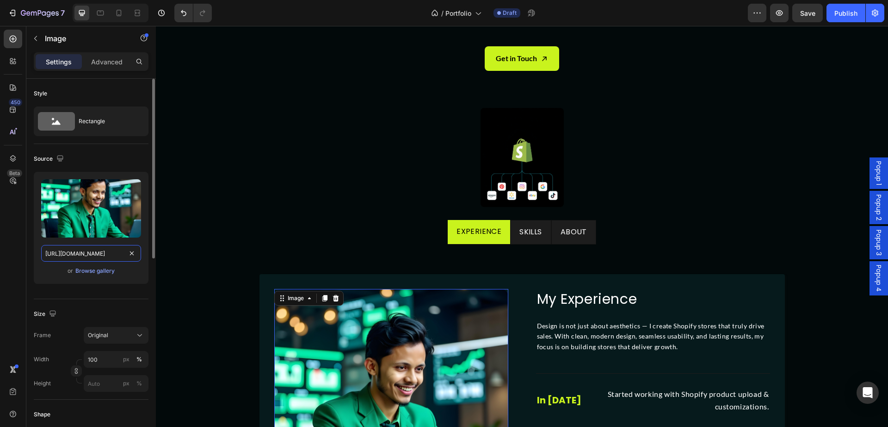
click at [83, 259] on input "[URL][DOMAIN_NAME]" at bounding box center [91, 253] width 100 height 17
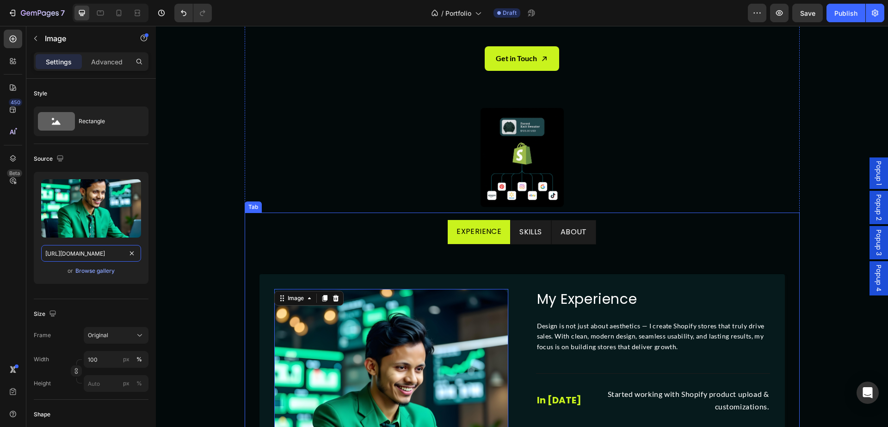
paste input "ef399b41-e43f-4328-9a92-ac224d6f042f"
type input "[URL][DOMAIN_NAME]"
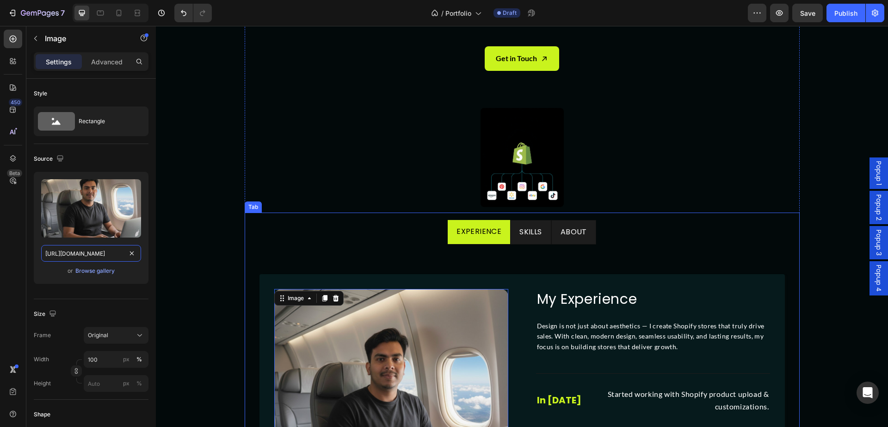
scroll to position [578, 0]
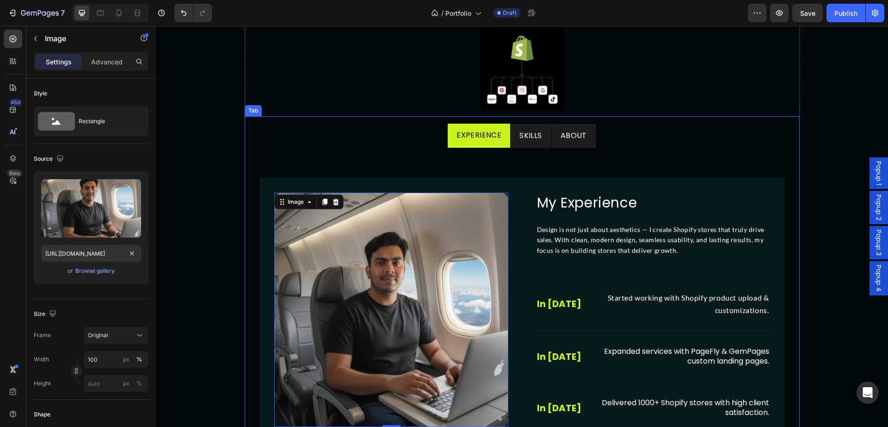
click at [520, 130] on p "Skills" at bounding box center [531, 135] width 22 height 13
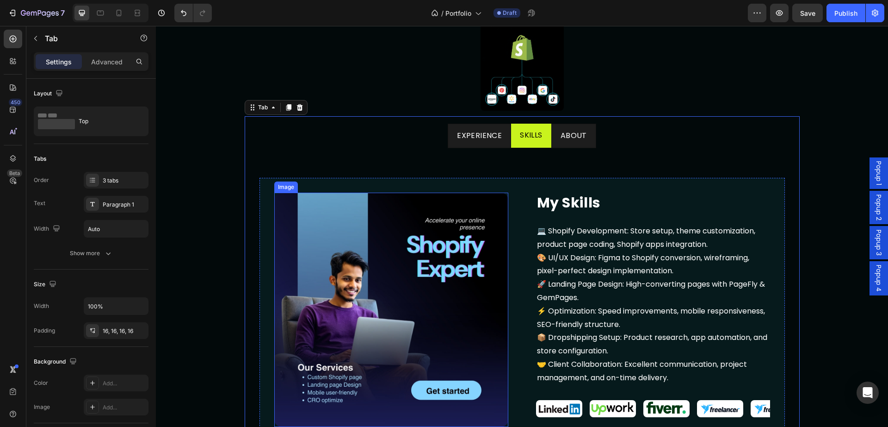
click at [383, 283] on img at bounding box center [391, 309] width 234 height 234
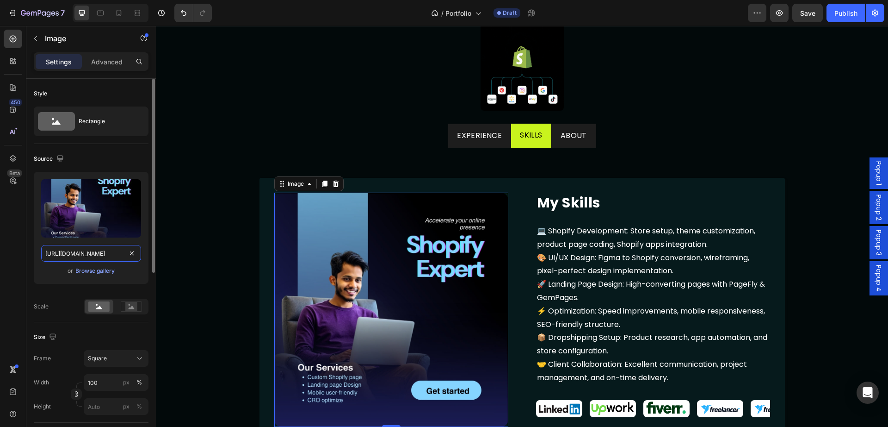
click at [83, 254] on input "[URL][DOMAIN_NAME]" at bounding box center [91, 253] width 100 height 17
paste input "ef399b41-e43f-4328-9a92-ac224d6f042f"
type input "[URL][DOMAIN_NAME]"
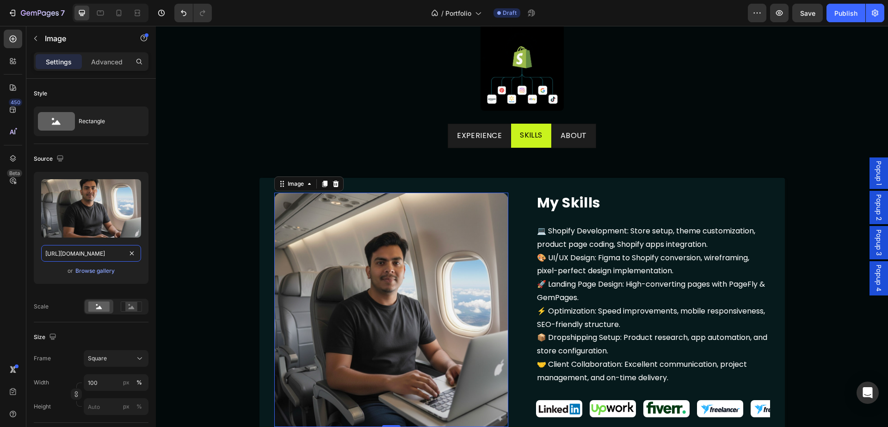
scroll to position [0, 282]
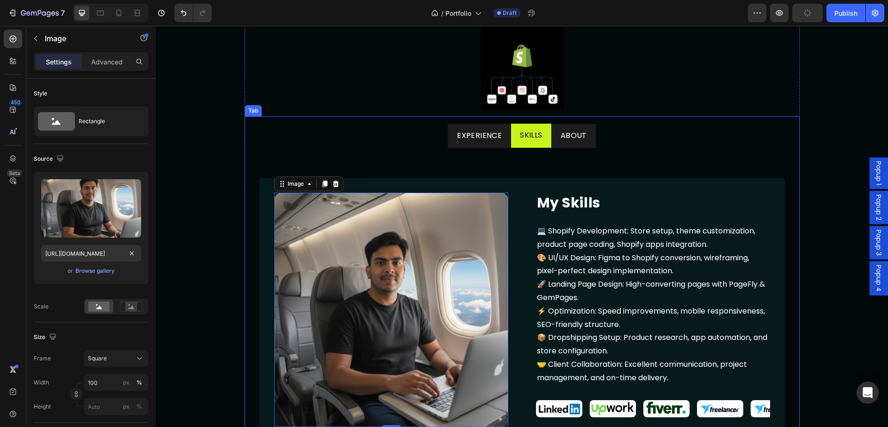
click at [575, 138] on p "About" at bounding box center [574, 135] width 26 height 13
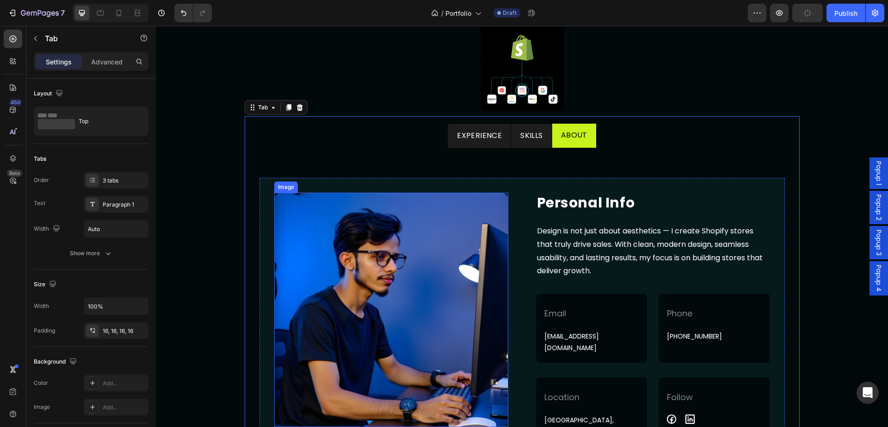
click at [403, 279] on img at bounding box center [391, 309] width 234 height 234
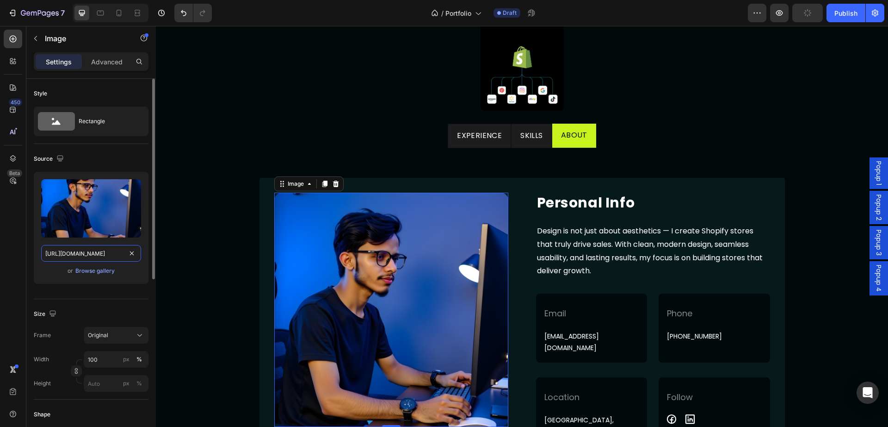
click at [115, 252] on input "[URL][DOMAIN_NAME]" at bounding box center [91, 253] width 100 height 17
paste input "ef399b41-e43f-4328-9a92-ac224d6f042"
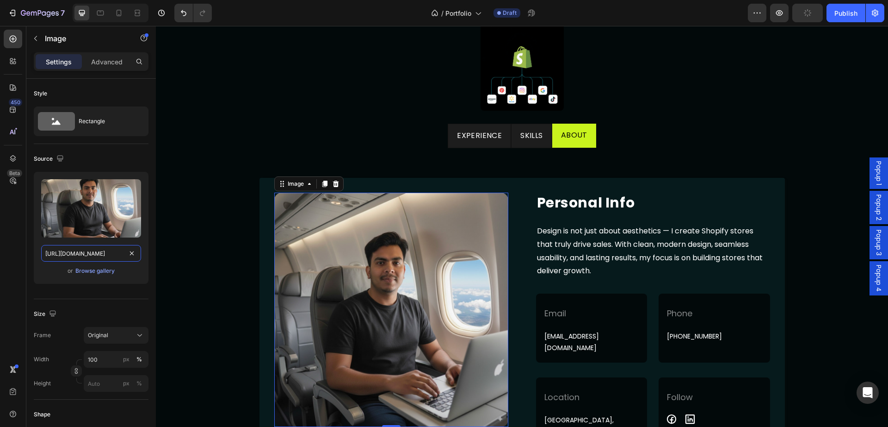
scroll to position [771, 0]
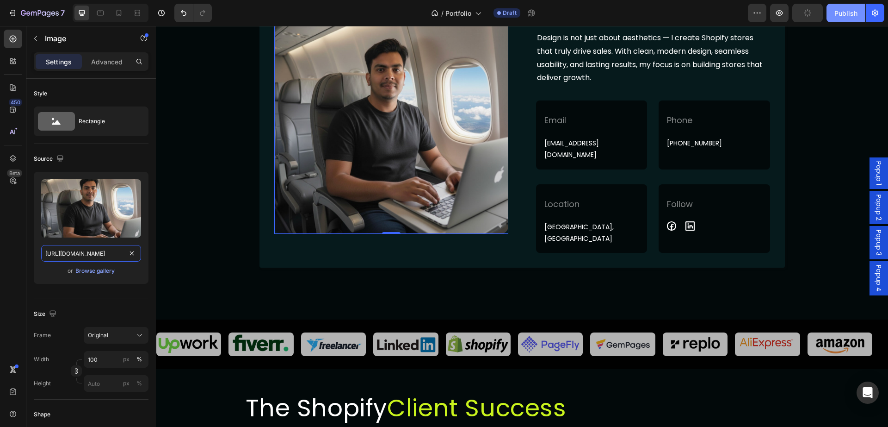
type input "[URL][DOMAIN_NAME]"
click at [846, 14] on div "Publish" at bounding box center [846, 13] width 23 height 10
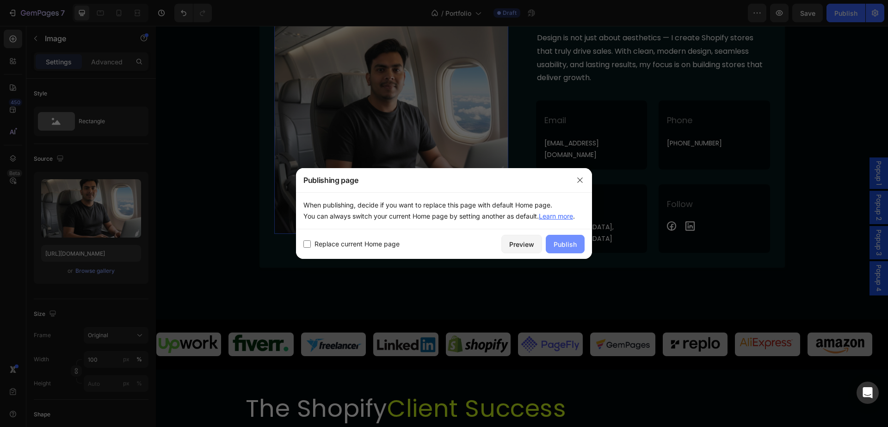
click at [565, 242] on div "Publish" at bounding box center [565, 244] width 23 height 10
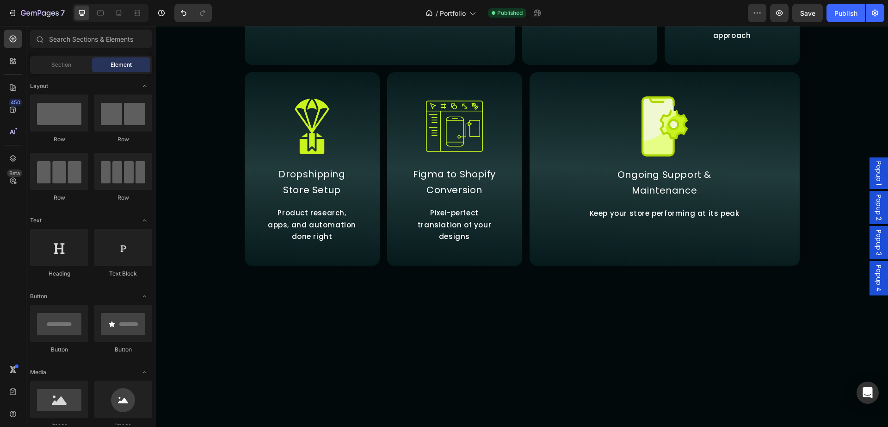
scroll to position [1831, 0]
